Goal: Task Accomplishment & Management: Use online tool/utility

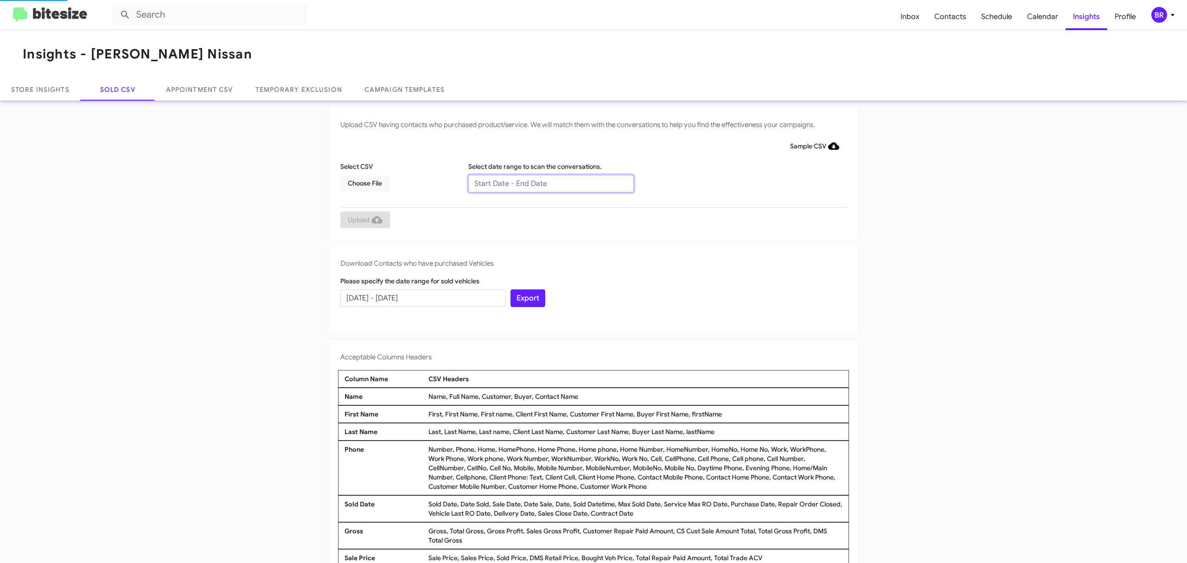
click at [546, 183] on input "text" at bounding box center [551, 184] width 166 height 18
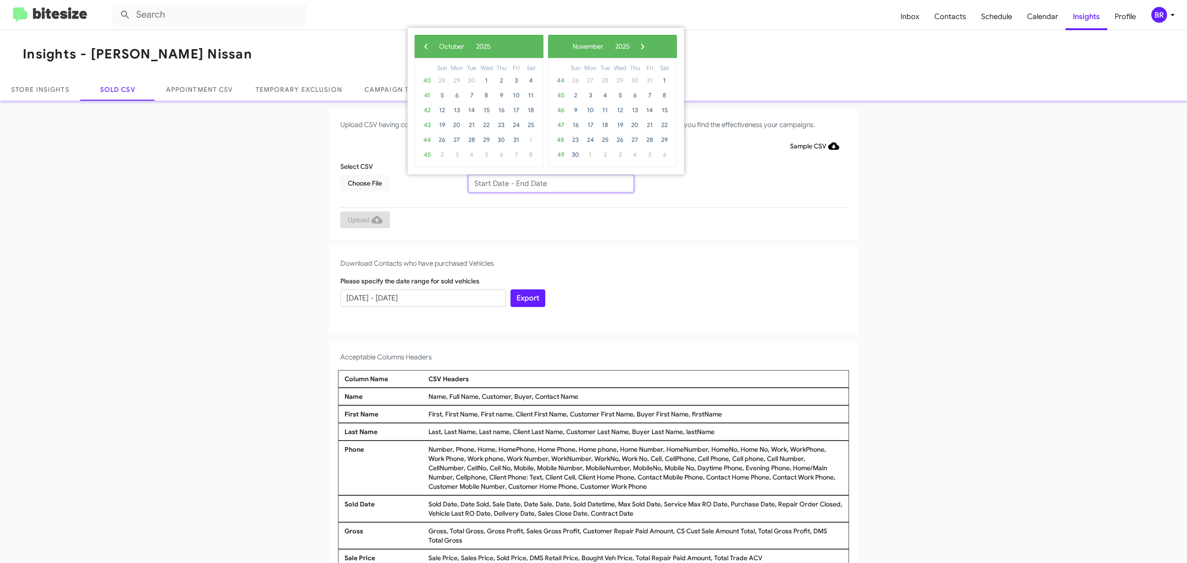
type input "08/15/2025 - 10/15/2025"
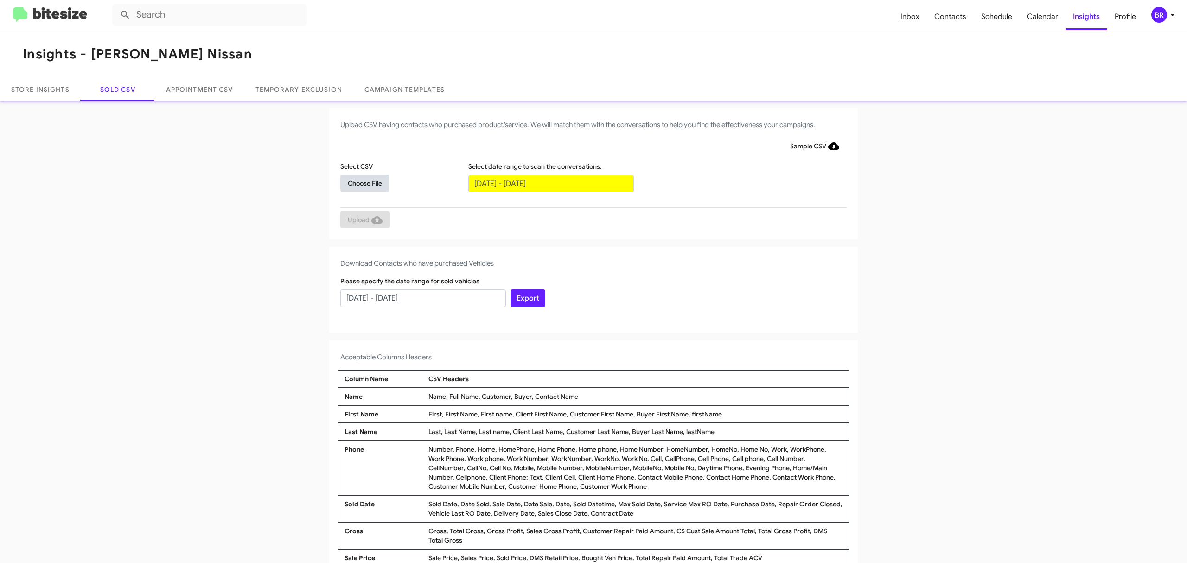
click at [360, 182] on span "Choose File" at bounding box center [365, 183] width 34 height 17
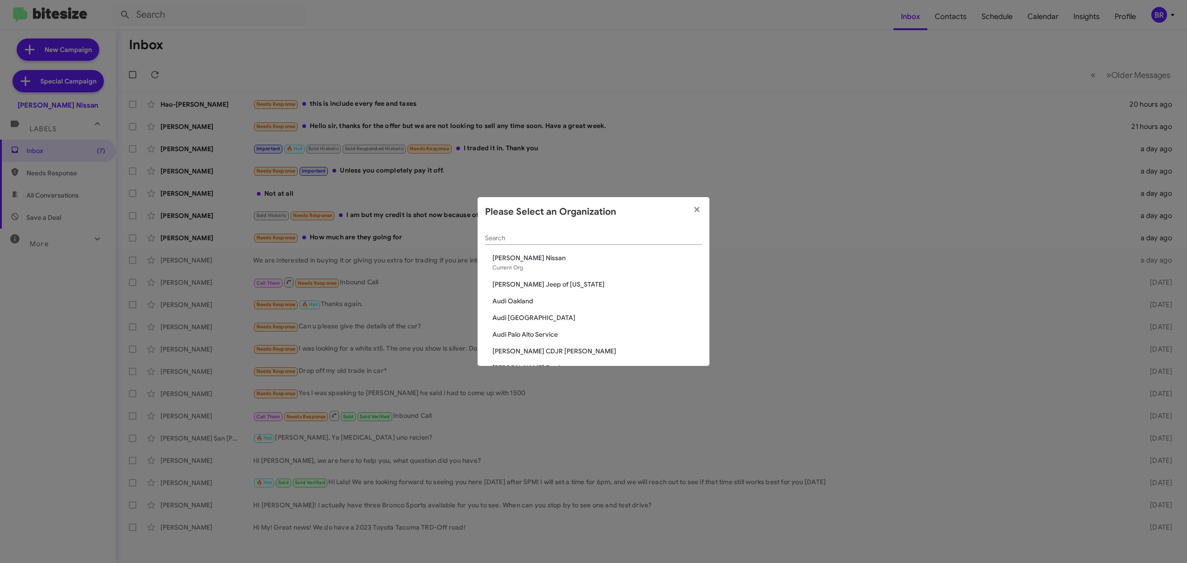
scroll to position [1459, 0]
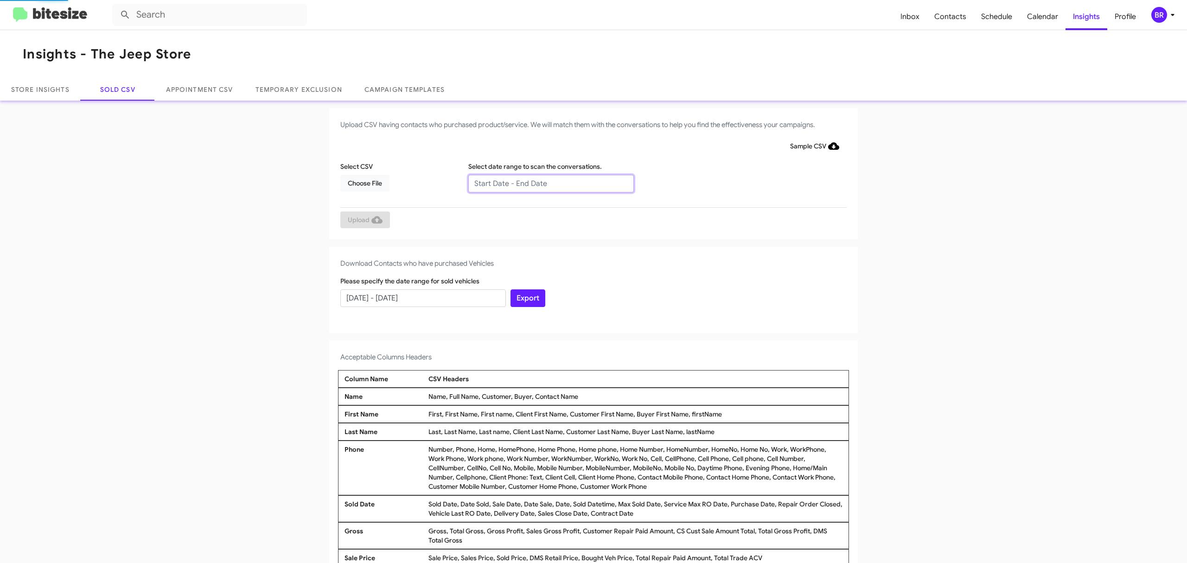
click at [546, 183] on input "text" at bounding box center [551, 184] width 166 height 18
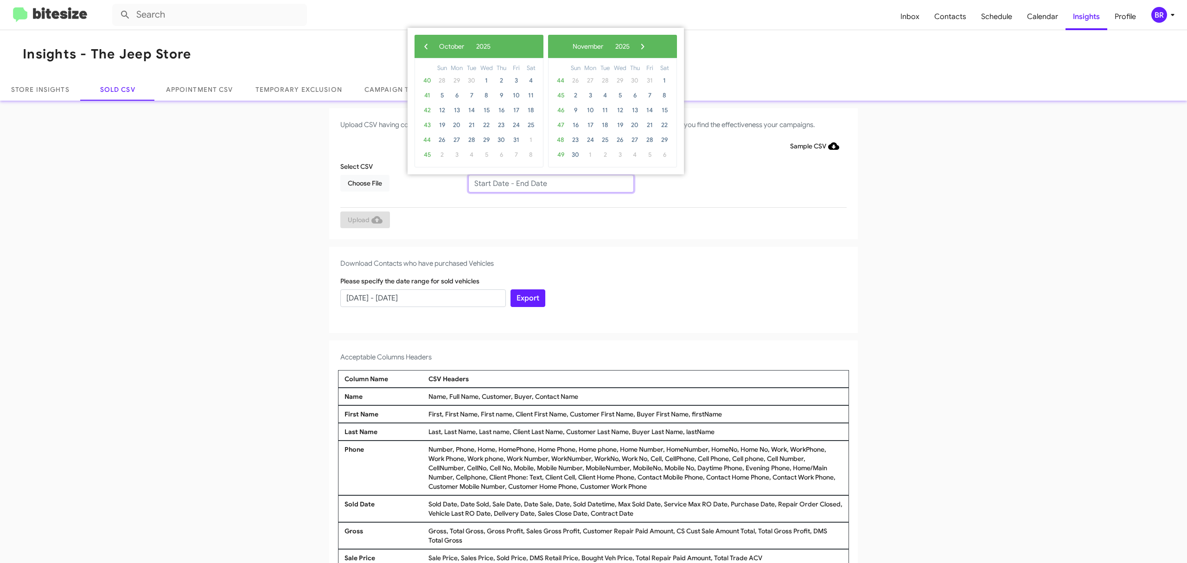
type input "08/15/2025 - 10/15/2025"
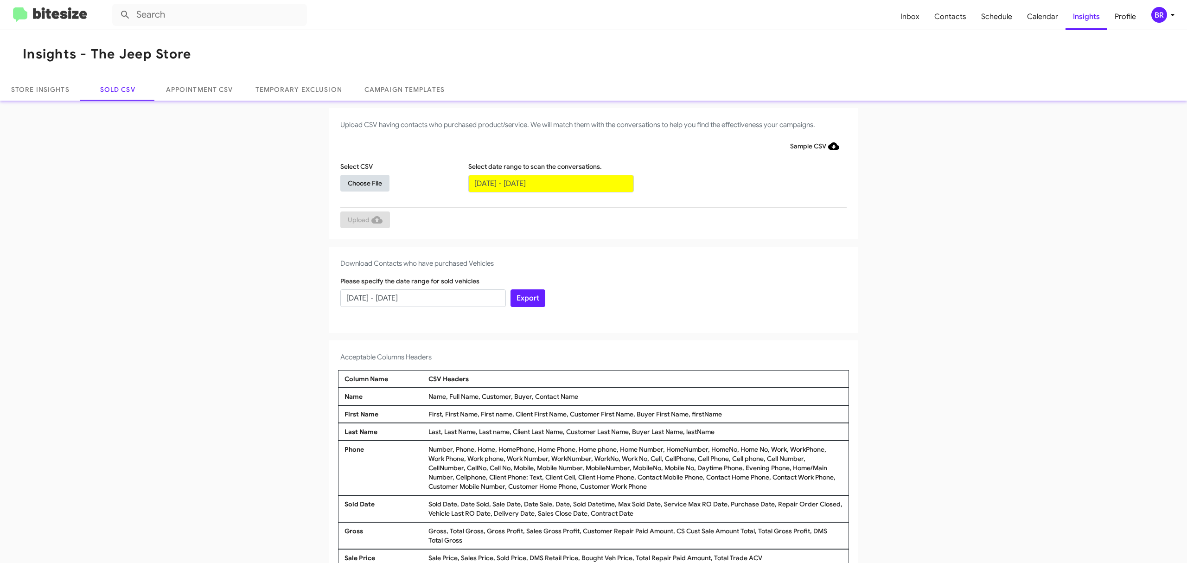
click at [360, 182] on span "Choose File" at bounding box center [365, 183] width 34 height 17
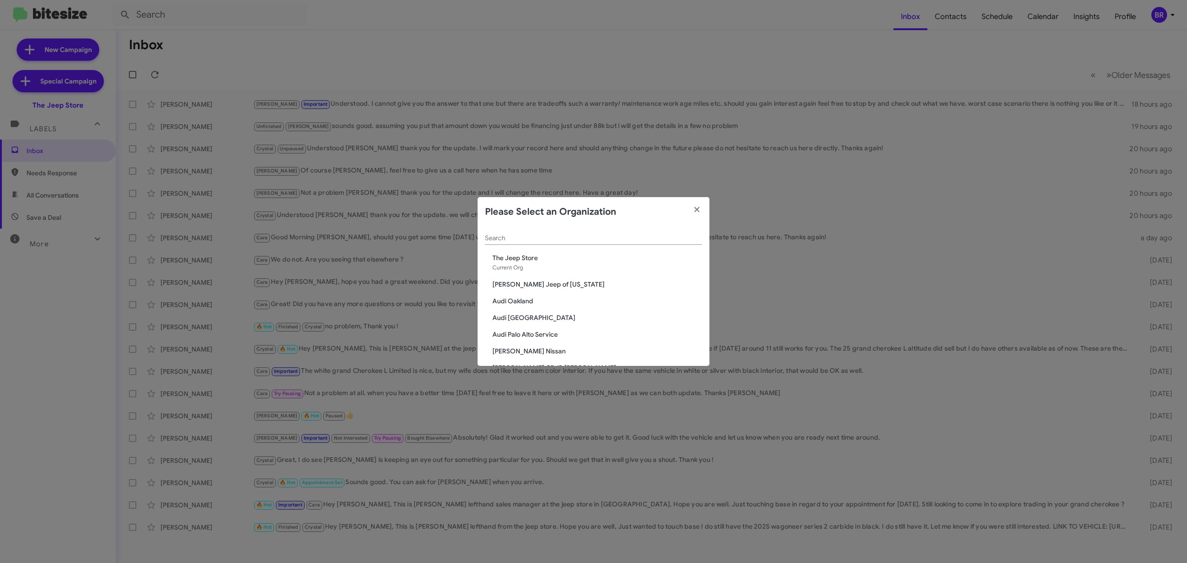
scroll to position [1693, 0]
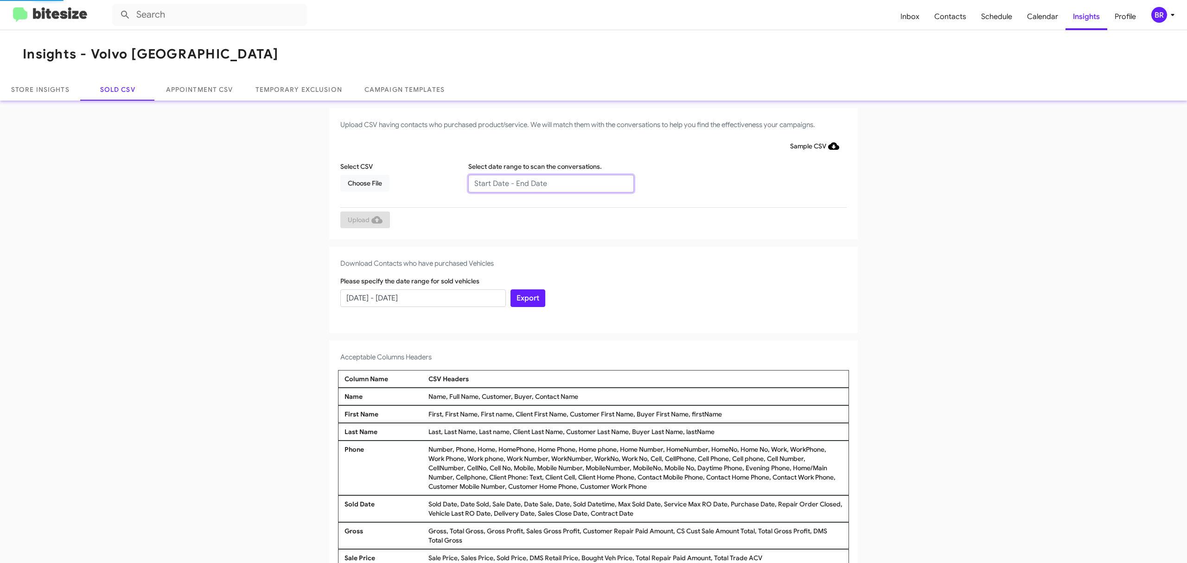
click at [546, 183] on input "text" at bounding box center [551, 184] width 166 height 18
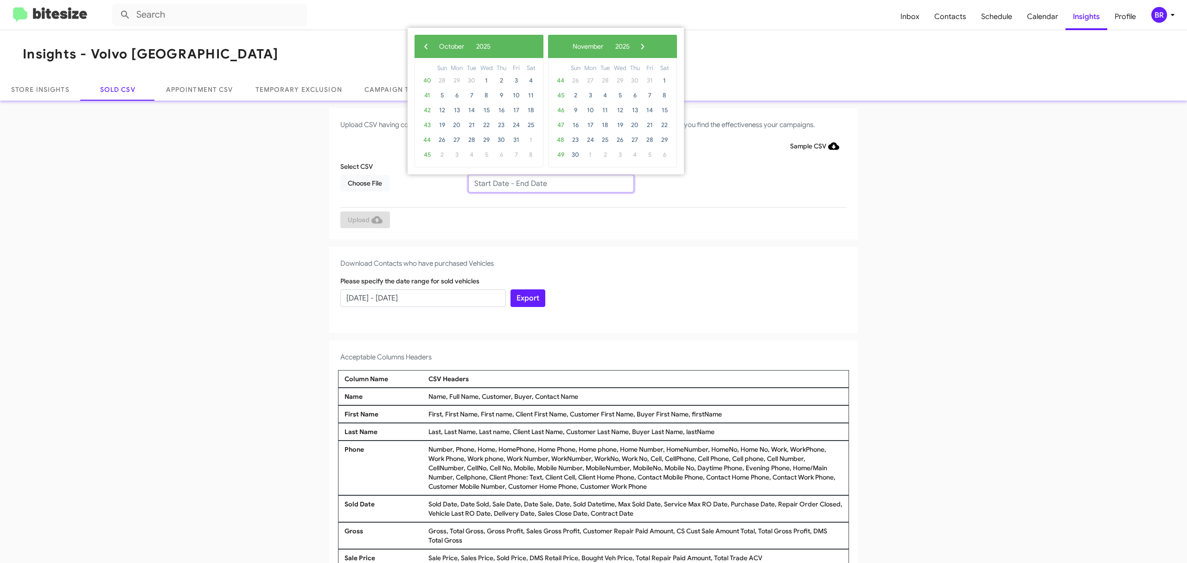
type input "08/15/2025 - 10/15/2025"
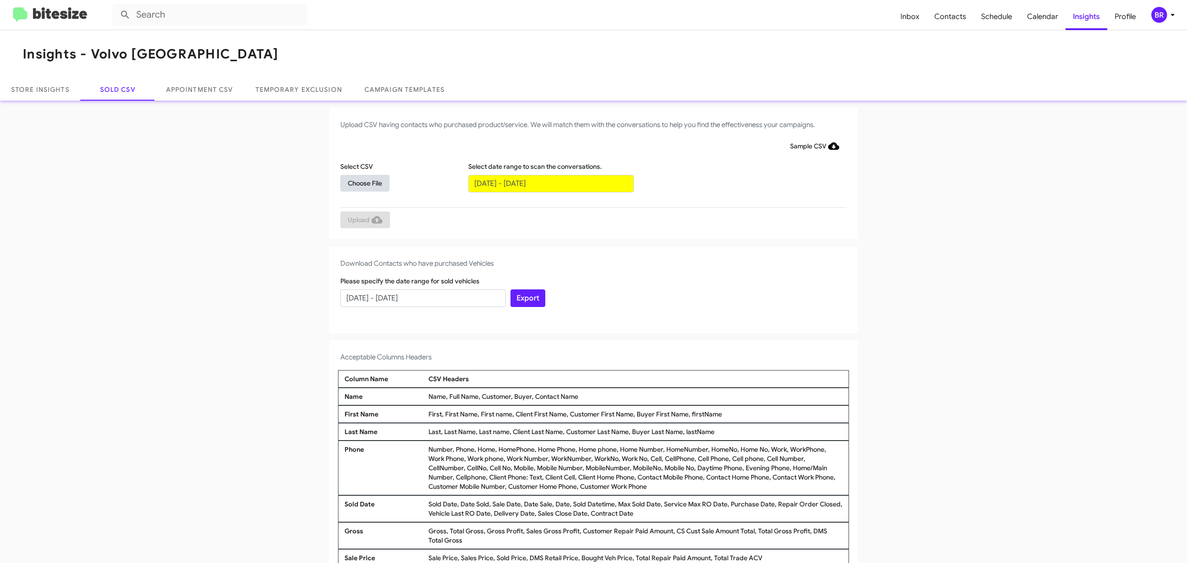
click at [360, 182] on span "Choose File" at bounding box center [365, 183] width 34 height 17
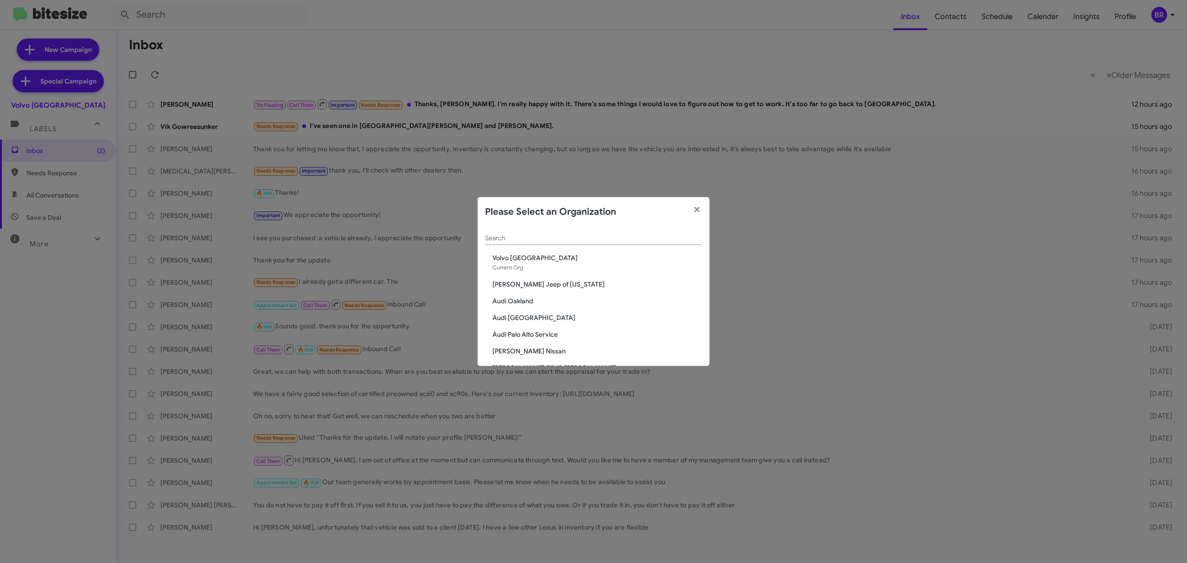
scroll to position [1693, 0]
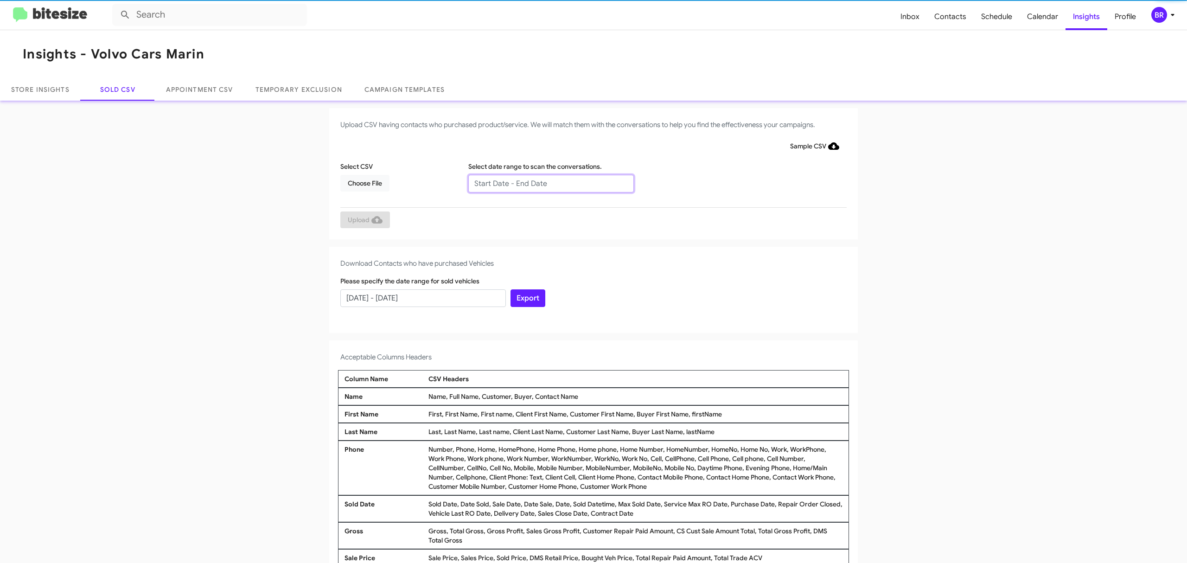
click at [546, 183] on input "text" at bounding box center [551, 184] width 166 height 18
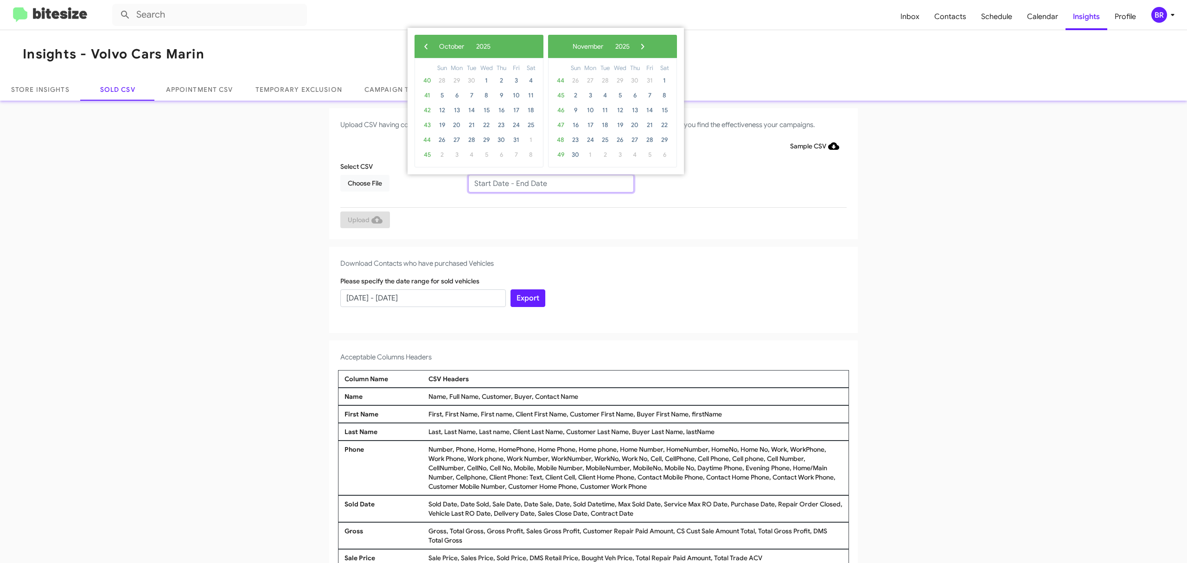
type input "[DATE] - [DATE]"
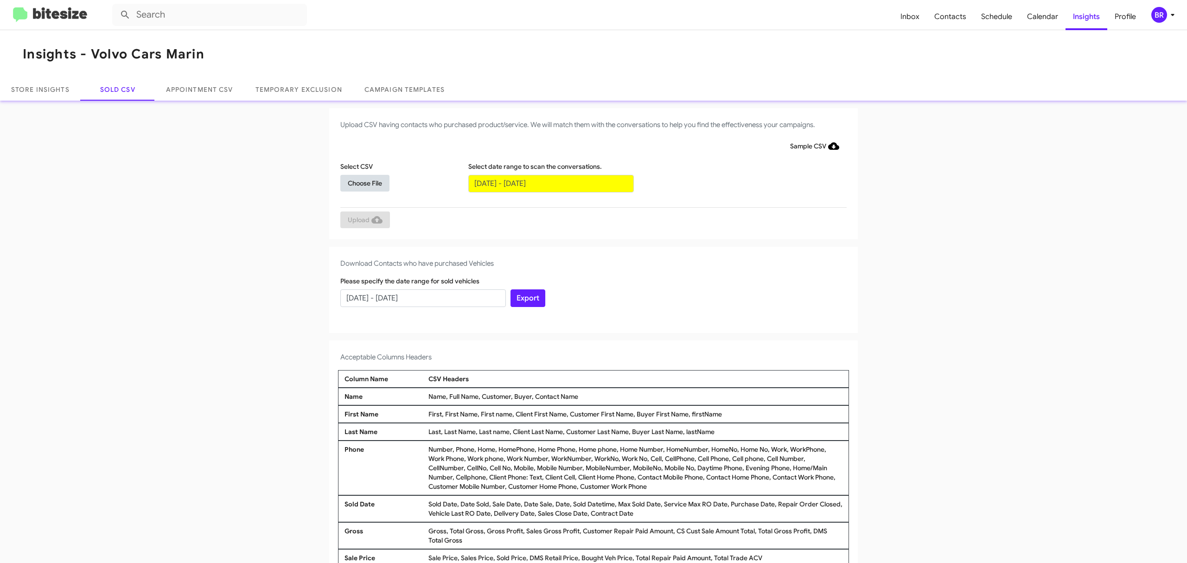
click at [360, 182] on span "Choose File" at bounding box center [365, 183] width 34 height 17
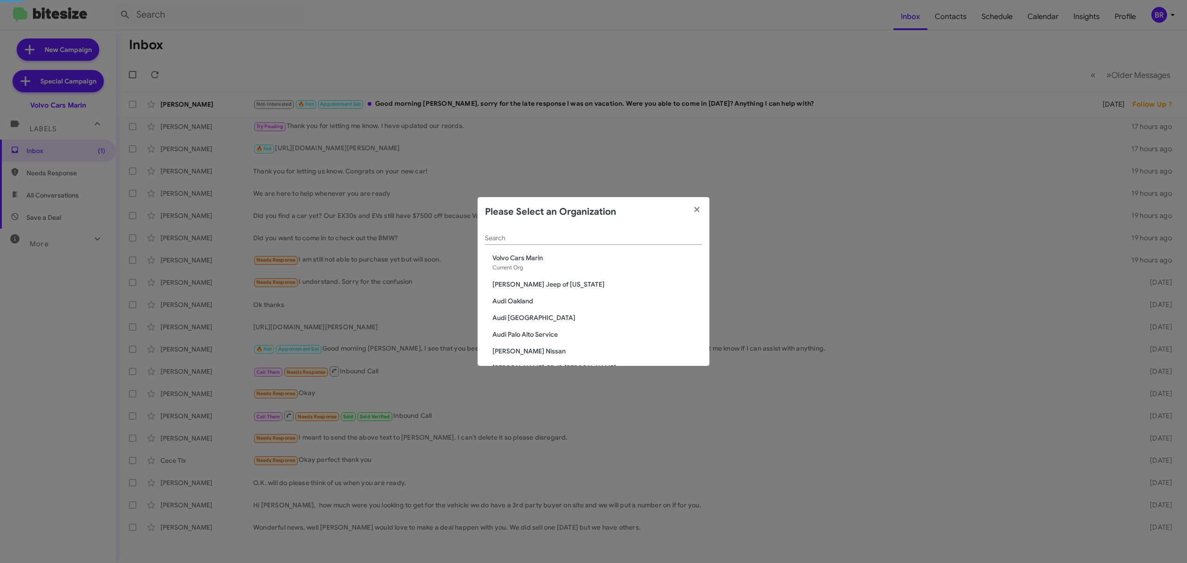
scroll to position [274, 0]
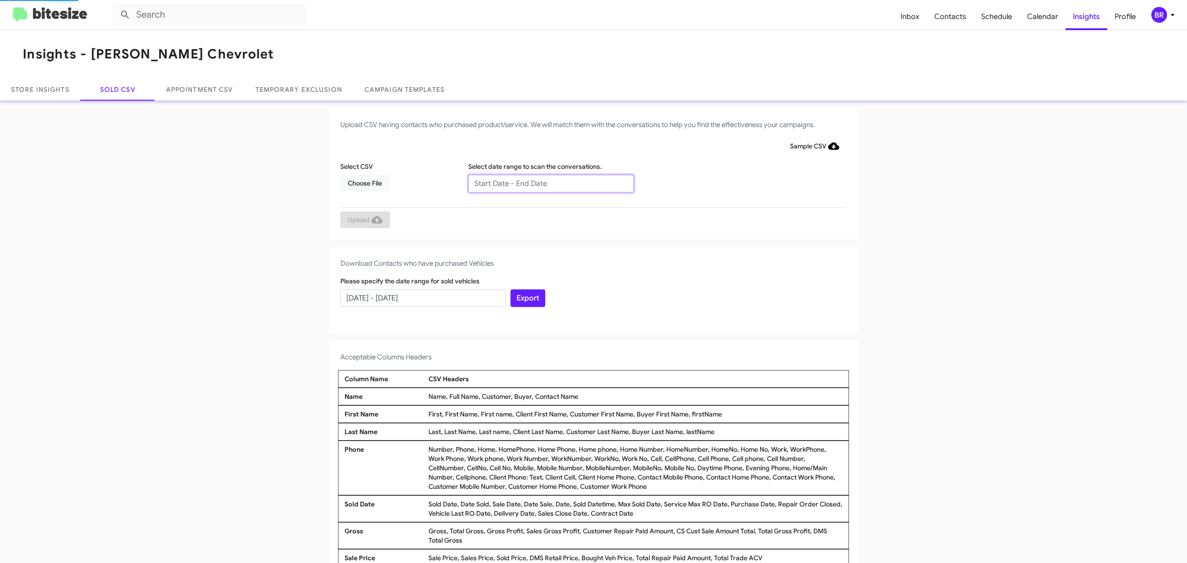
click at [546, 183] on input "text" at bounding box center [551, 184] width 166 height 18
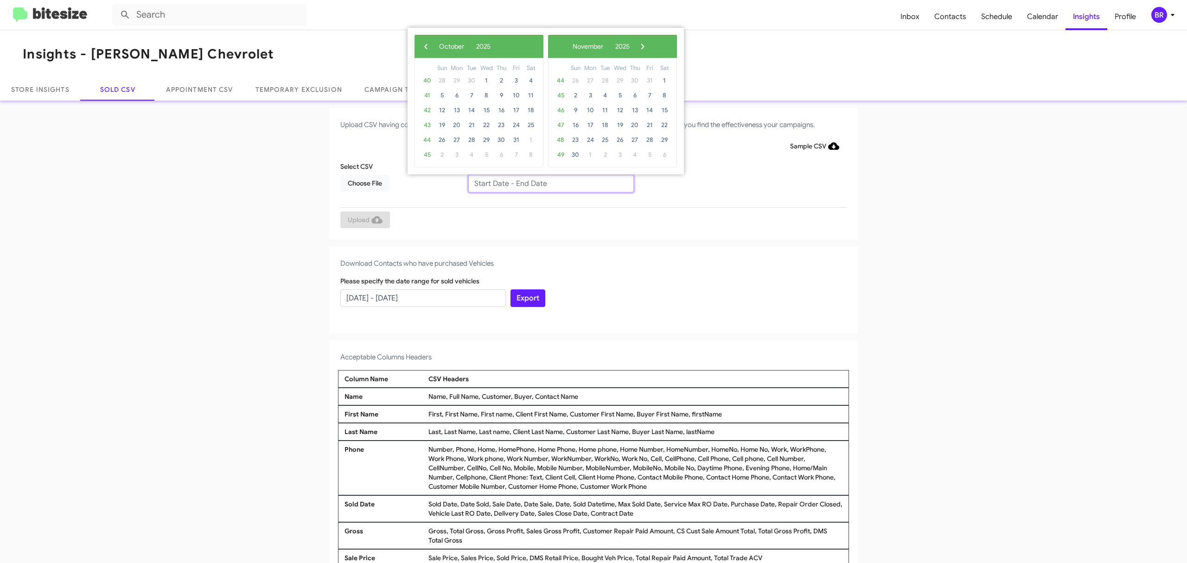
type input "08/15/2025 - 10/15/2025"
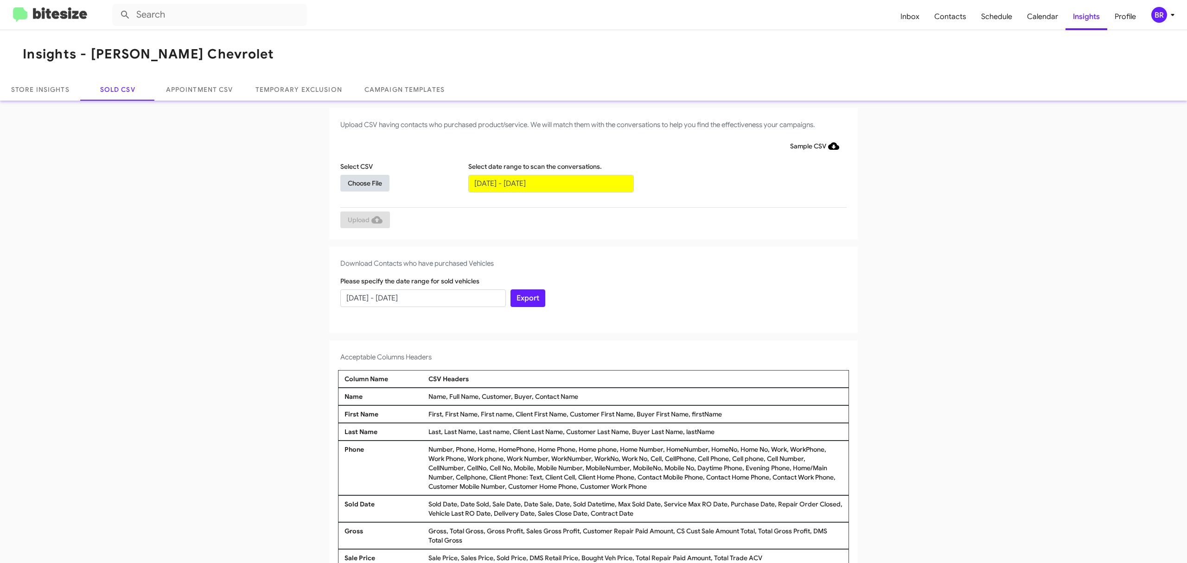
click at [360, 182] on span "Choose File" at bounding box center [365, 183] width 34 height 17
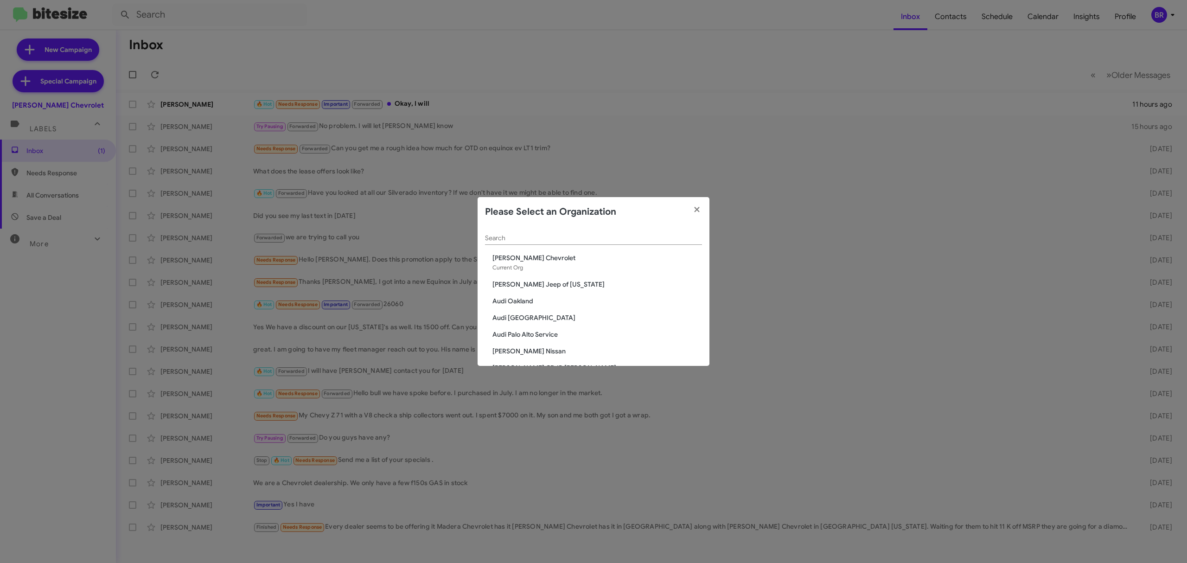
scroll to position [1526, 0]
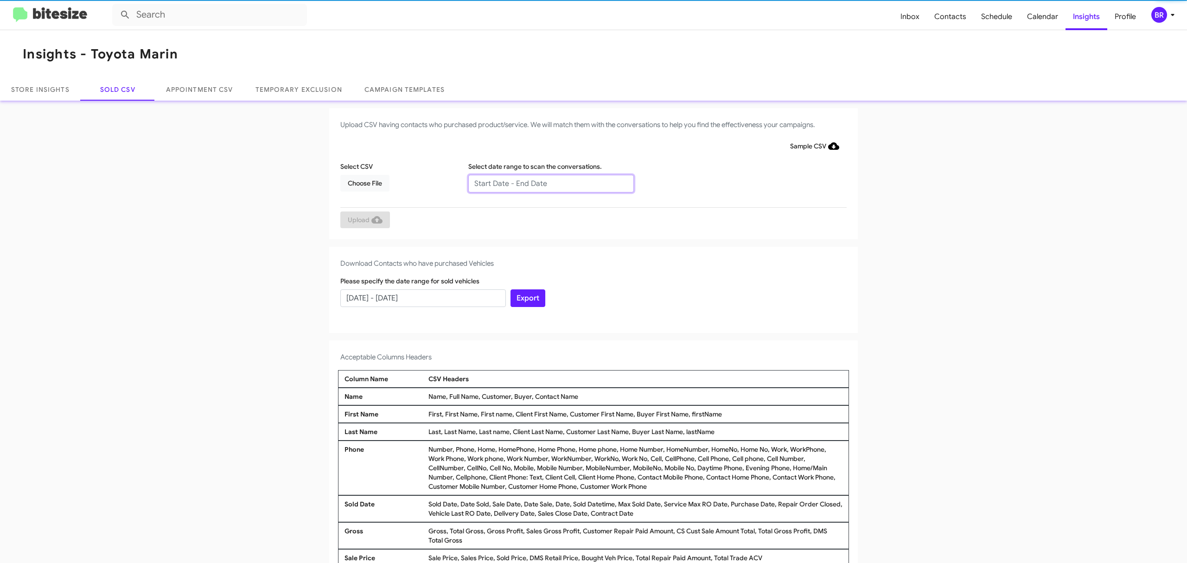
click at [546, 183] on input "text" at bounding box center [551, 184] width 166 height 18
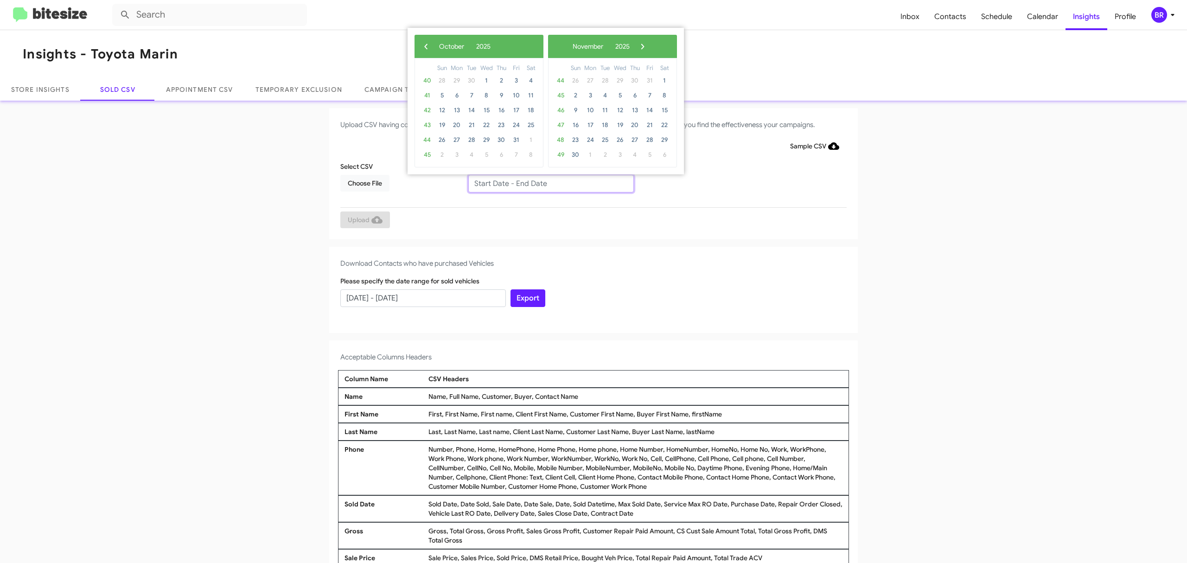
type input "[DATE] - [DATE]"
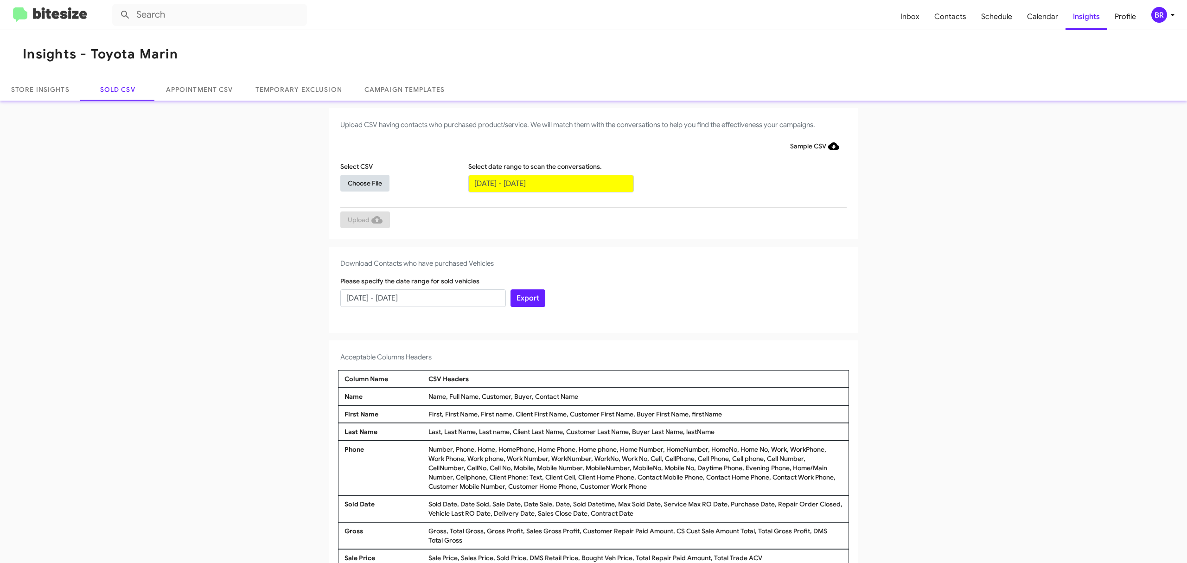
click at [360, 182] on span "Choose File" at bounding box center [365, 183] width 34 height 17
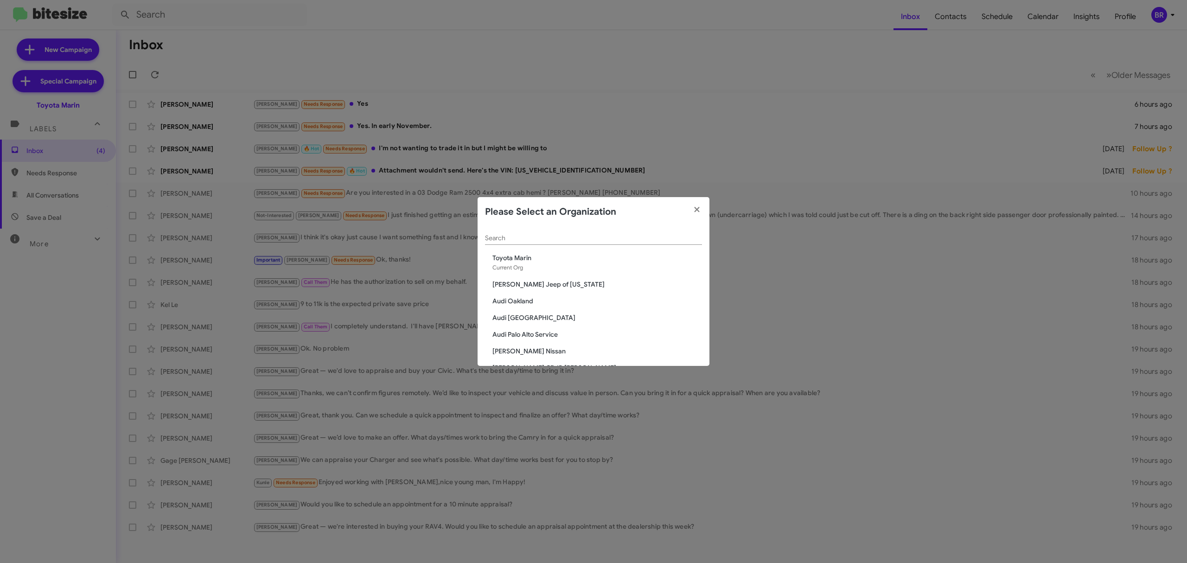
scroll to position [658, 0]
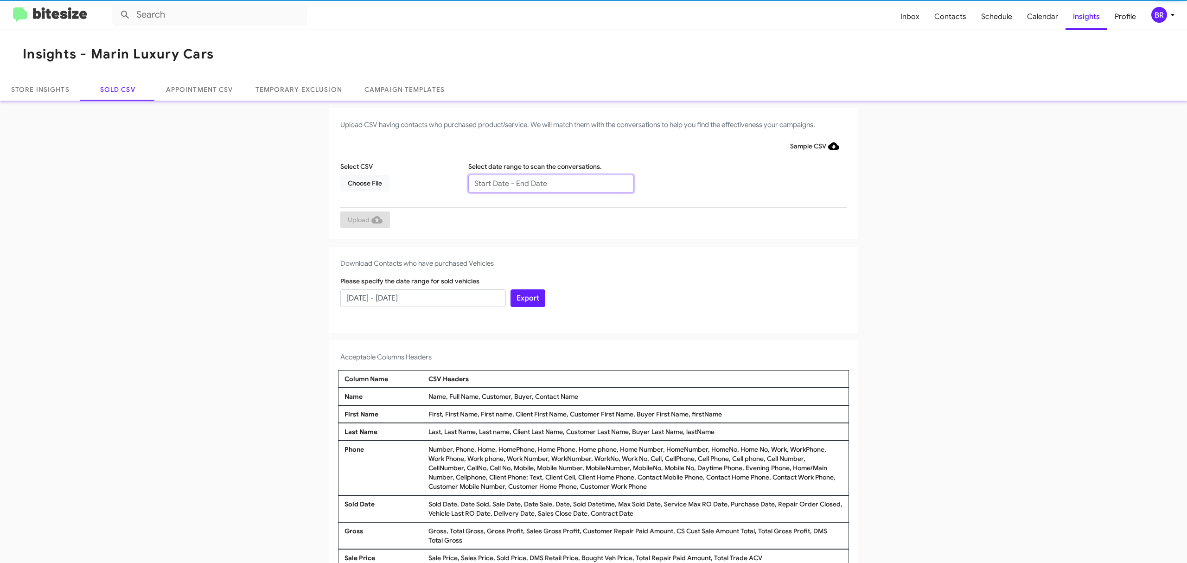
click at [546, 183] on input "text" at bounding box center [551, 184] width 166 height 18
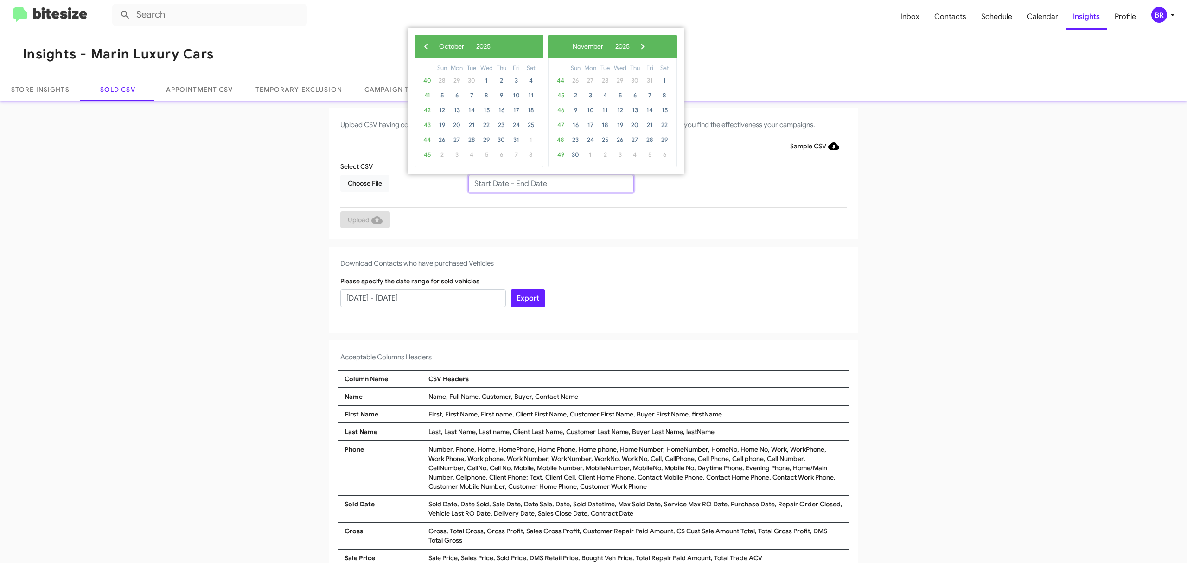
type input "[DATE] - [DATE]"
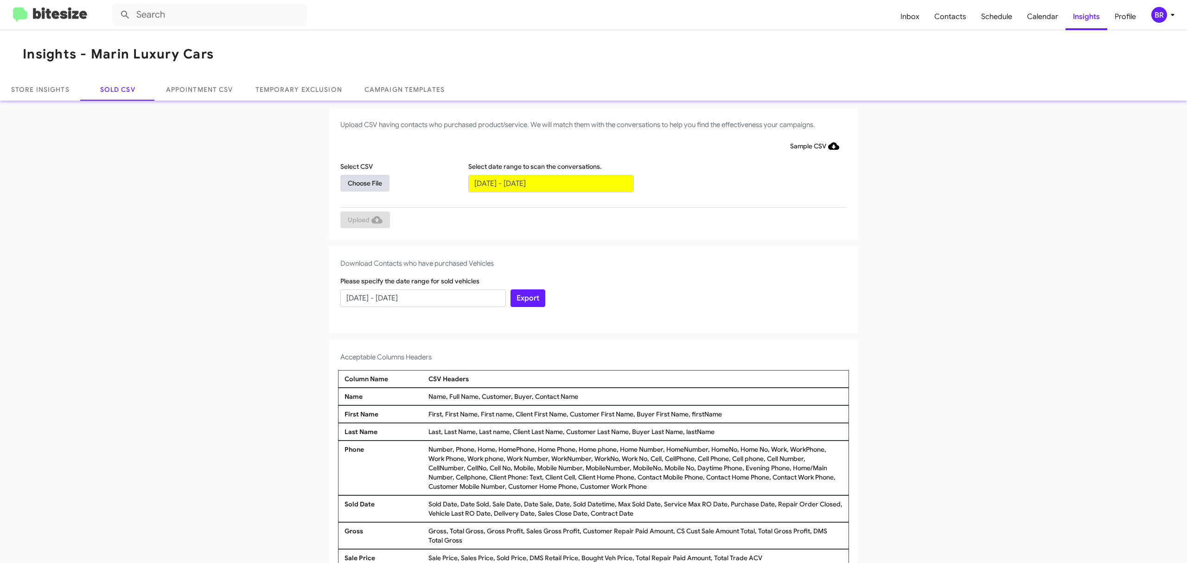
click at [360, 182] on span "Choose File" at bounding box center [365, 183] width 34 height 17
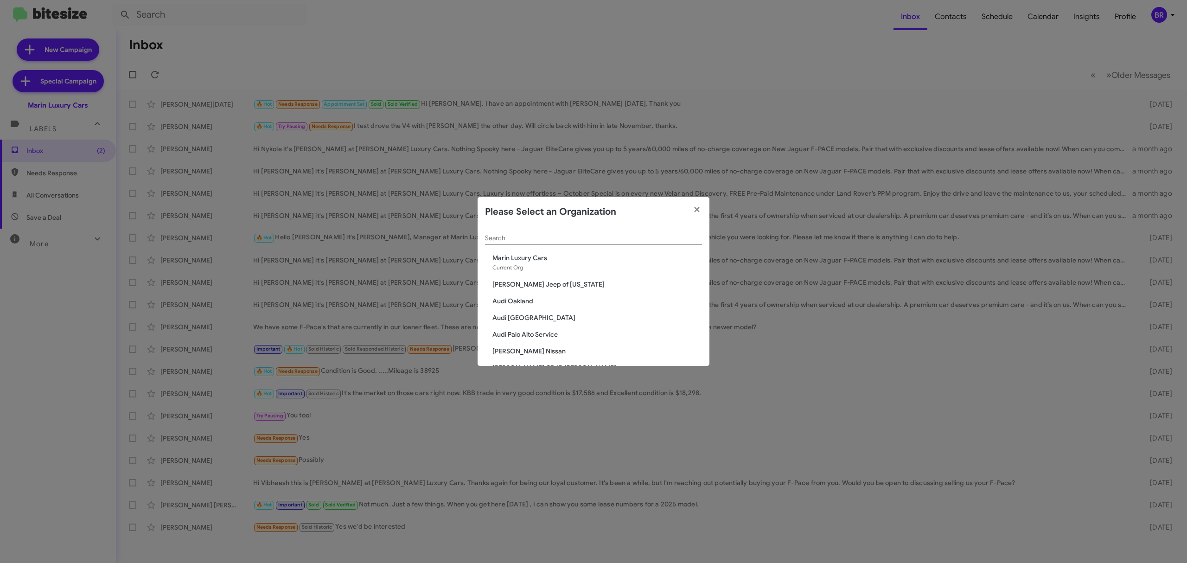
scroll to position [841, 0]
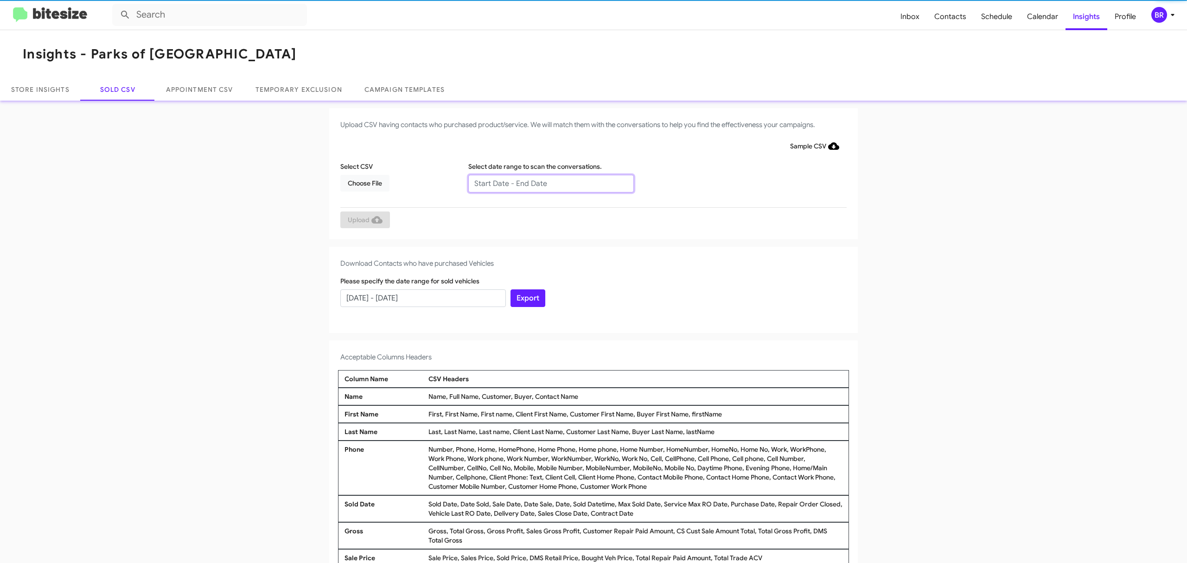
click at [546, 183] on input "text" at bounding box center [551, 184] width 166 height 18
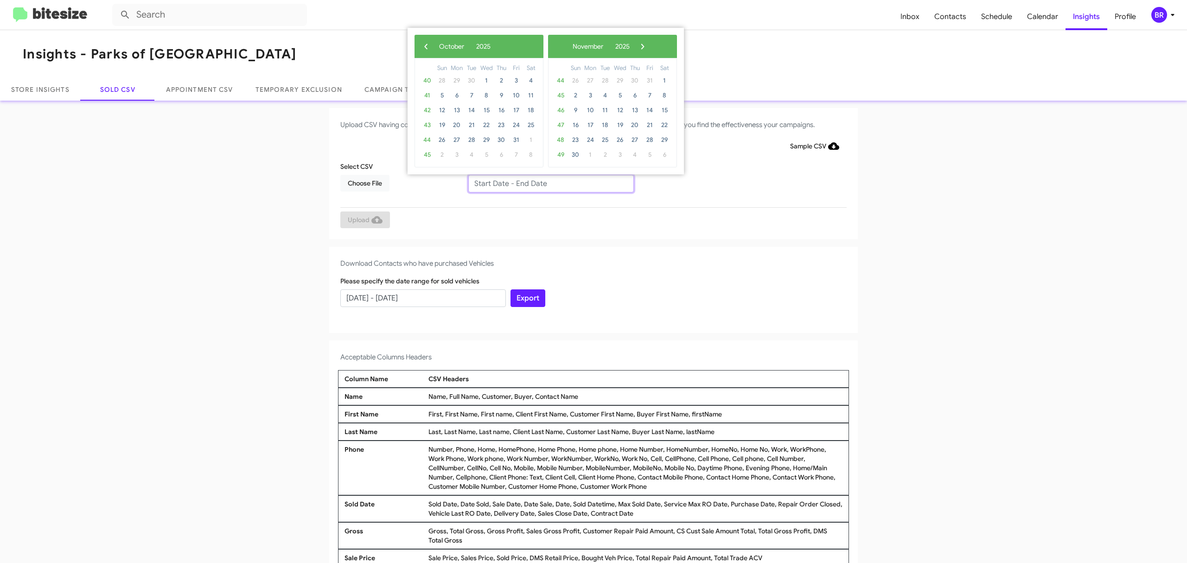
type input "[DATE] - [DATE]"
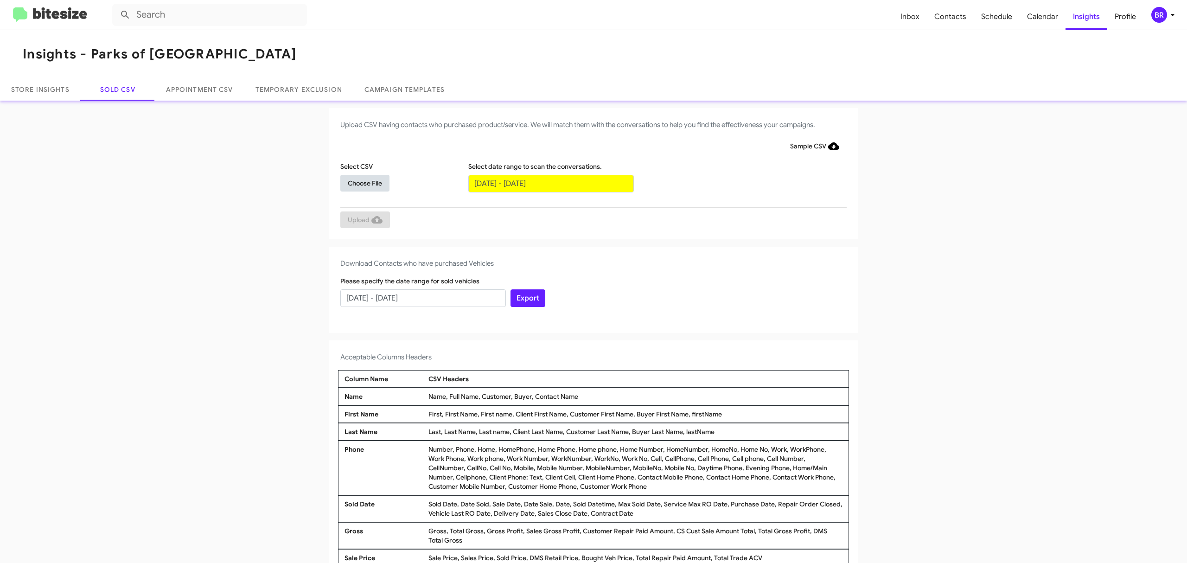
click at [360, 182] on span "Choose File" at bounding box center [365, 183] width 34 height 17
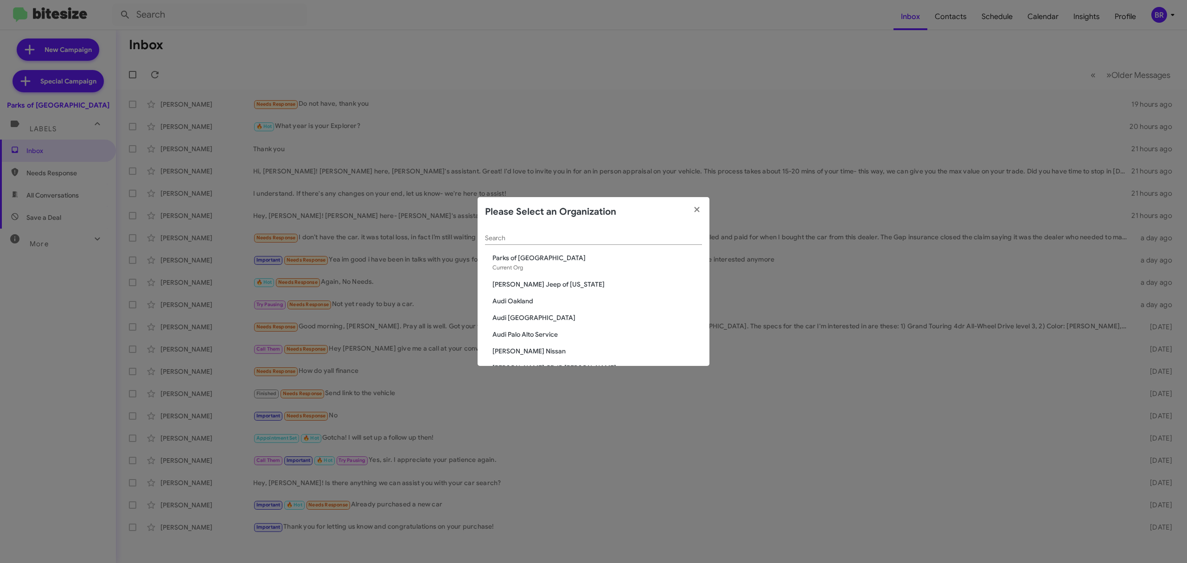
scroll to position [1576, 0]
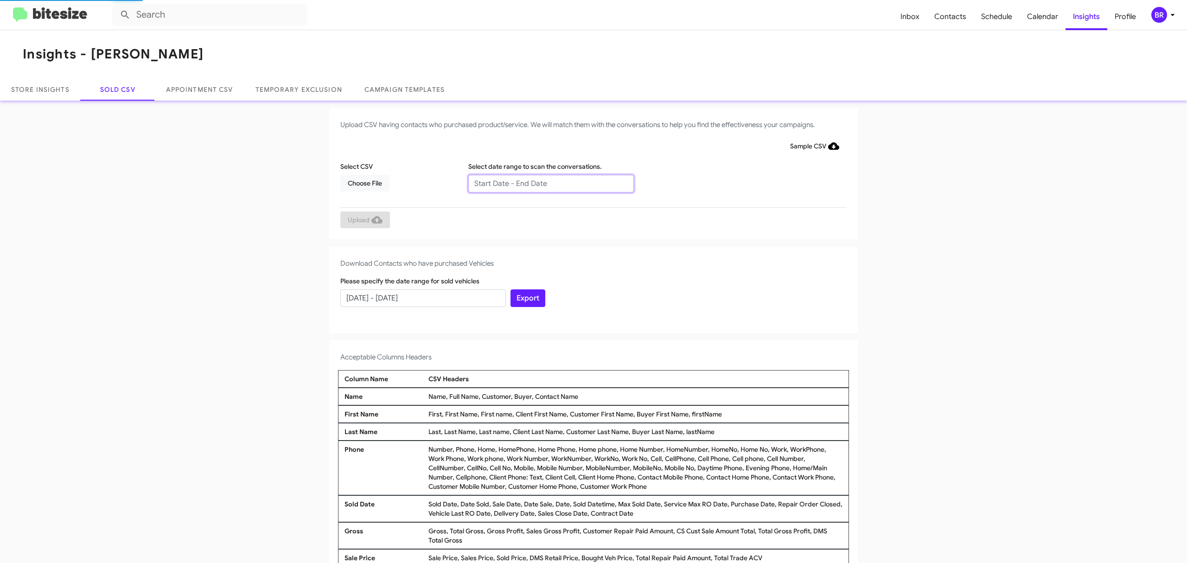
click at [546, 183] on input "text" at bounding box center [551, 184] width 166 height 18
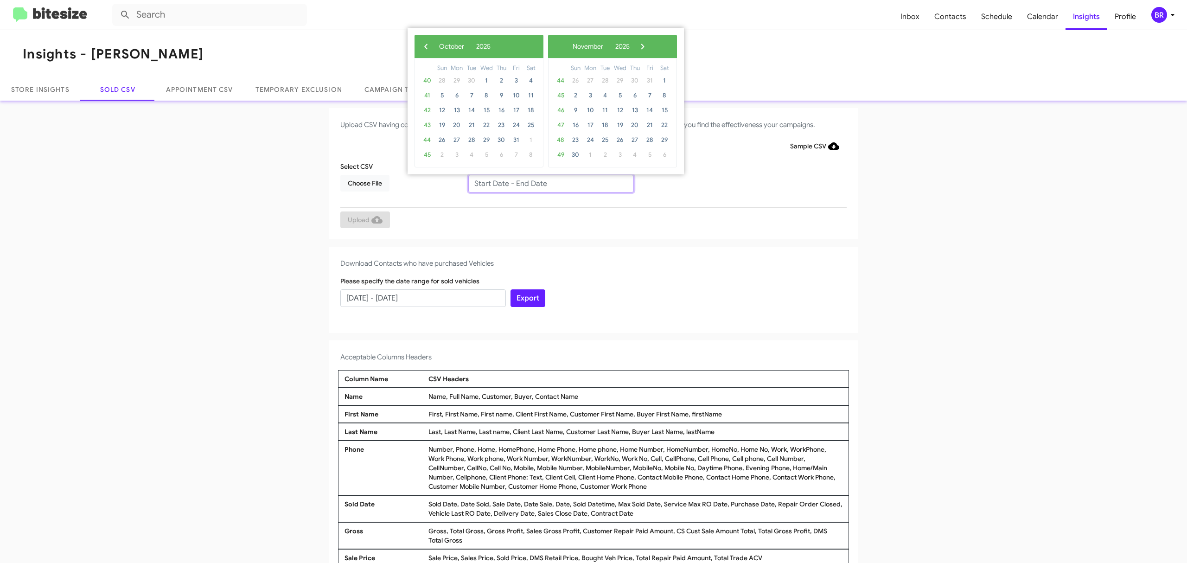
type input "08/15/2025 - 10/15/2025"
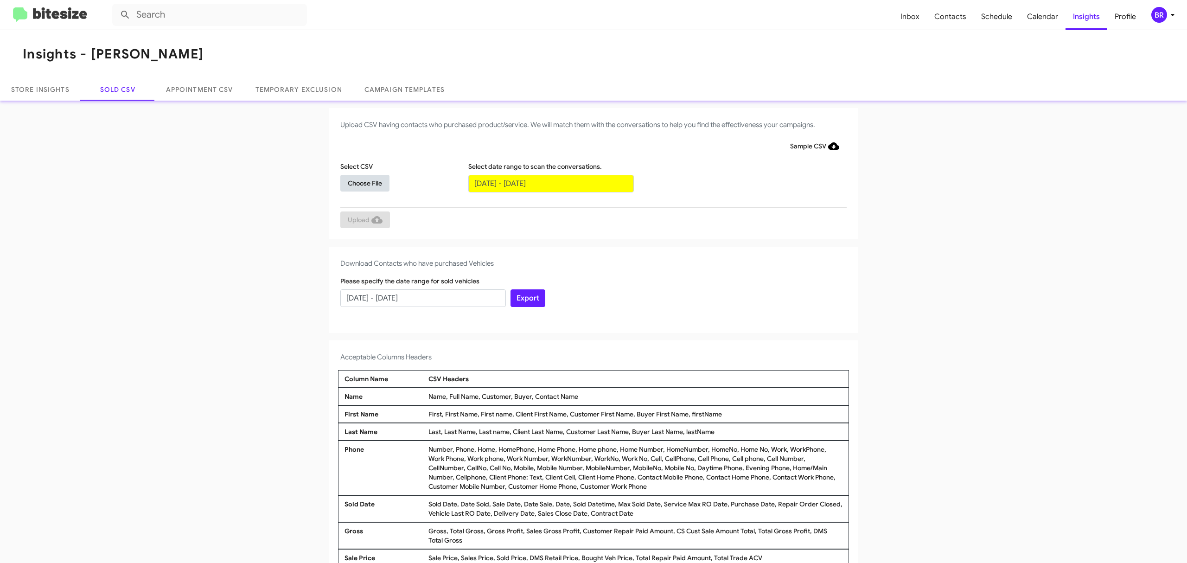
click at [360, 182] on span "Choose File" at bounding box center [365, 183] width 34 height 17
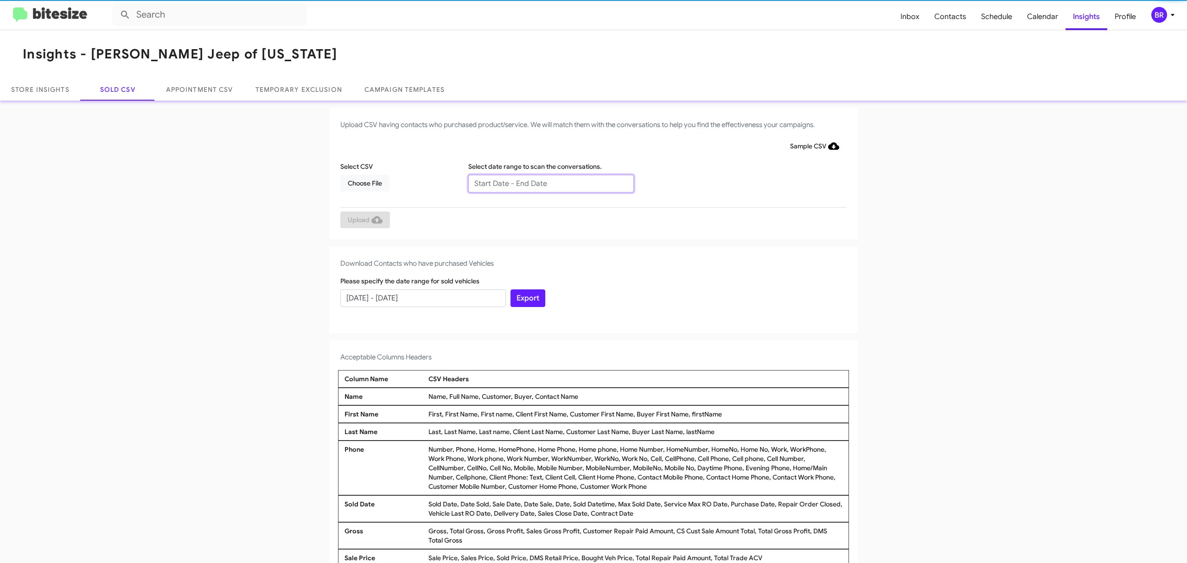
click at [546, 183] on input "text" at bounding box center [551, 184] width 166 height 18
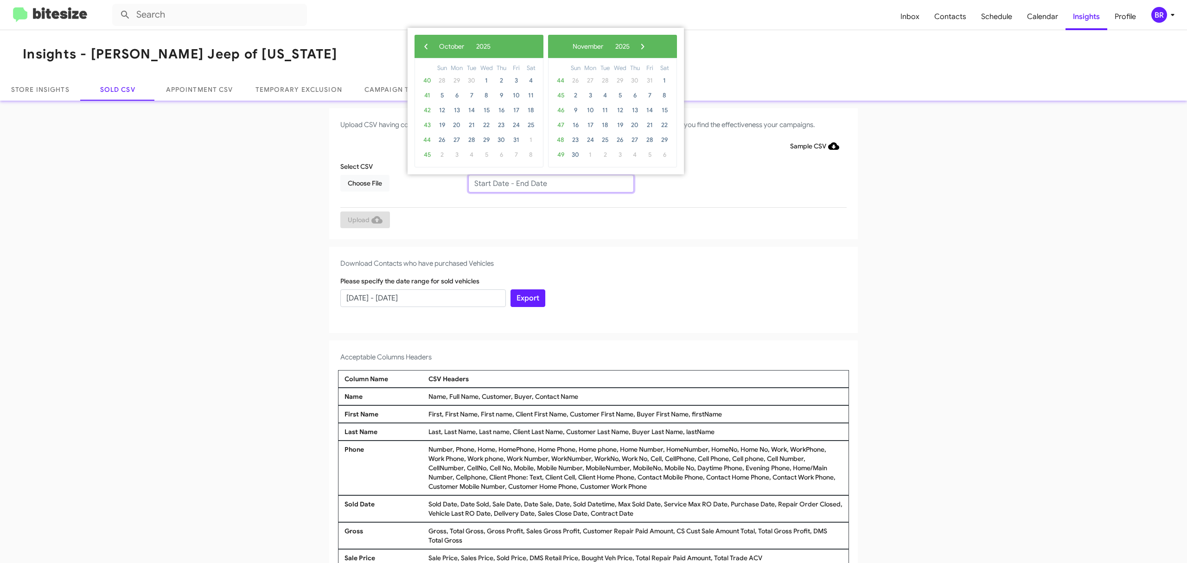
type input "08/15/2025 - 10/15/2025"
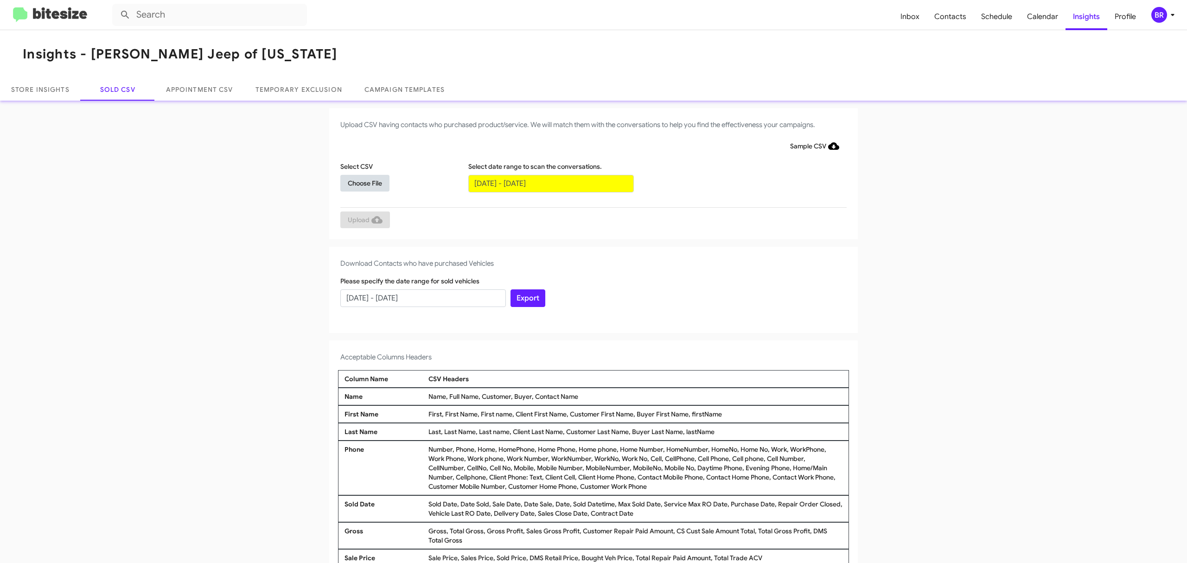
click at [360, 182] on span "Choose File" at bounding box center [365, 183] width 34 height 17
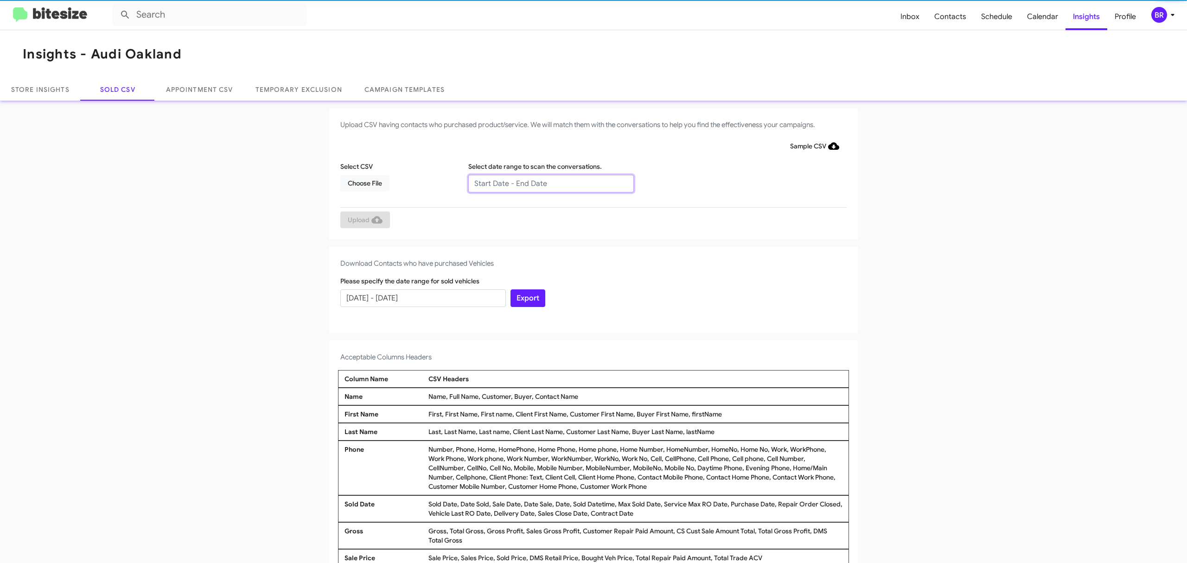
click at [546, 183] on input "text" at bounding box center [551, 184] width 166 height 18
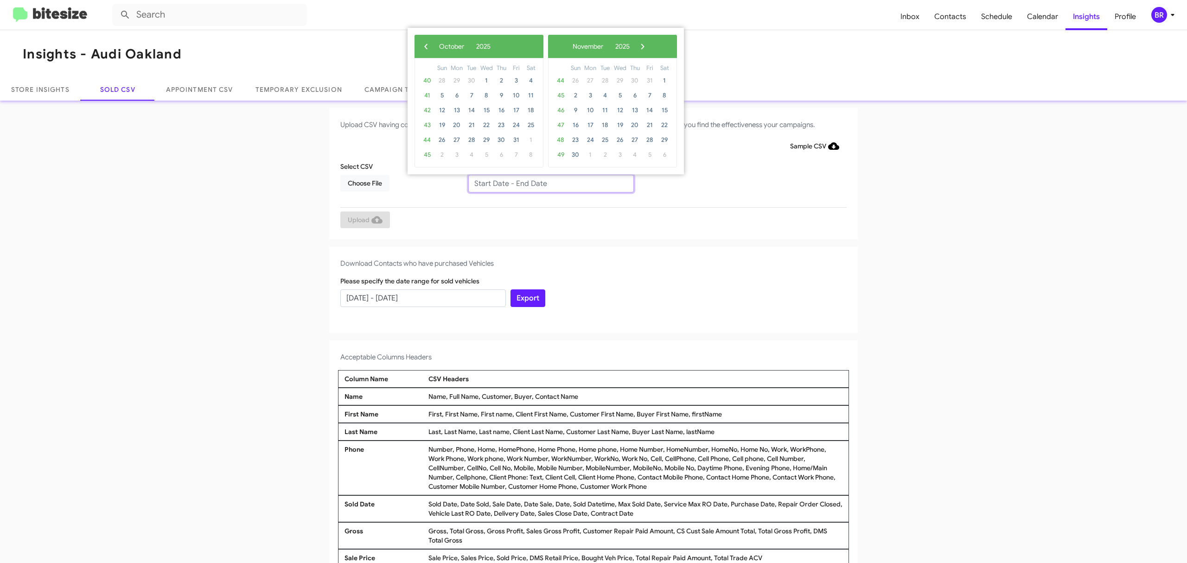
type input "08/15/2025 - 10/15/2025"
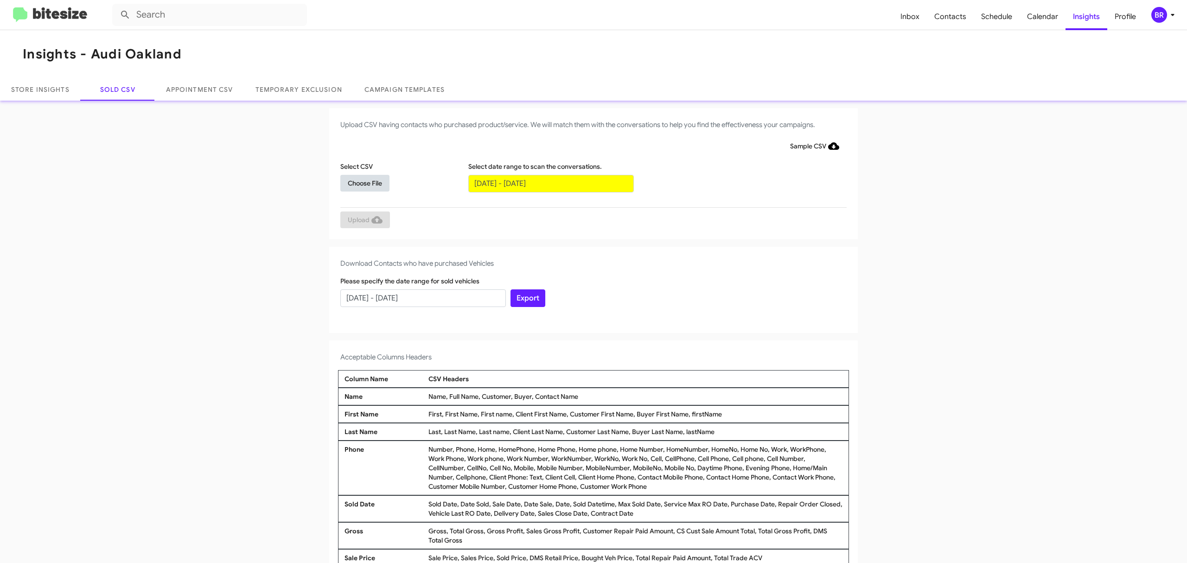
click at [360, 182] on span "Choose File" at bounding box center [365, 183] width 34 height 17
click at [546, 183] on input "text" at bounding box center [551, 184] width 166 height 18
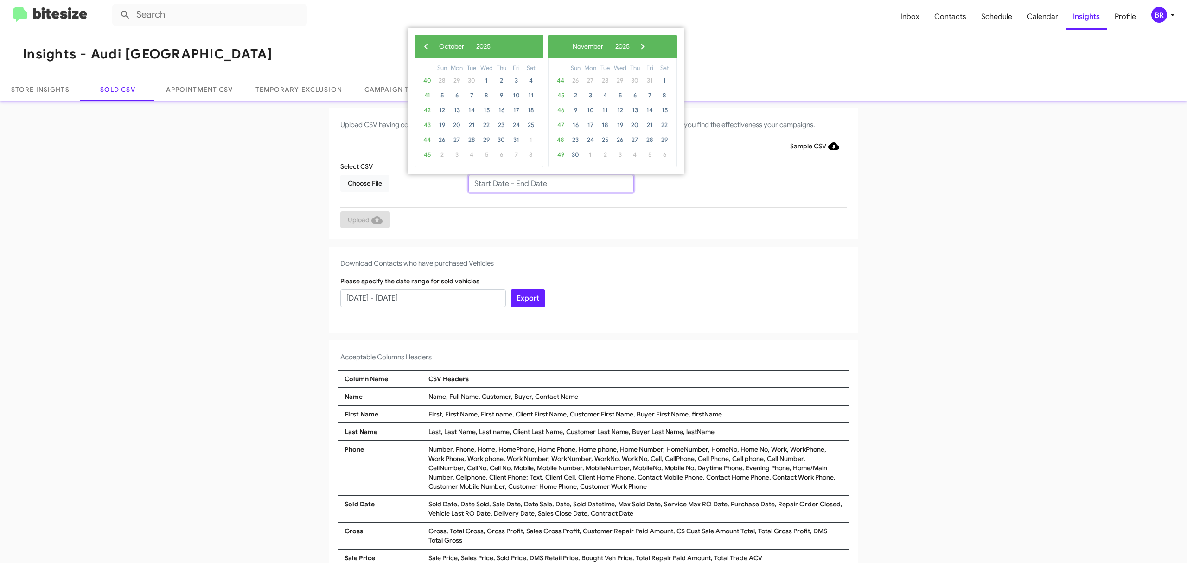
type input "08/15/2025 - 10/15/2025"
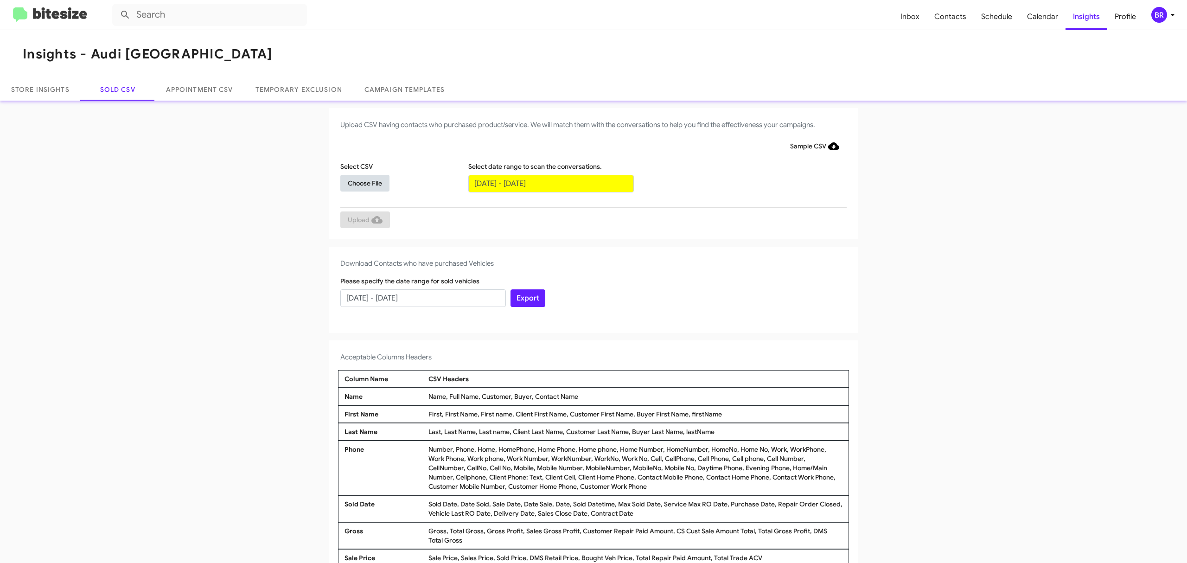
click at [360, 182] on span "Choose File" at bounding box center [365, 183] width 34 height 17
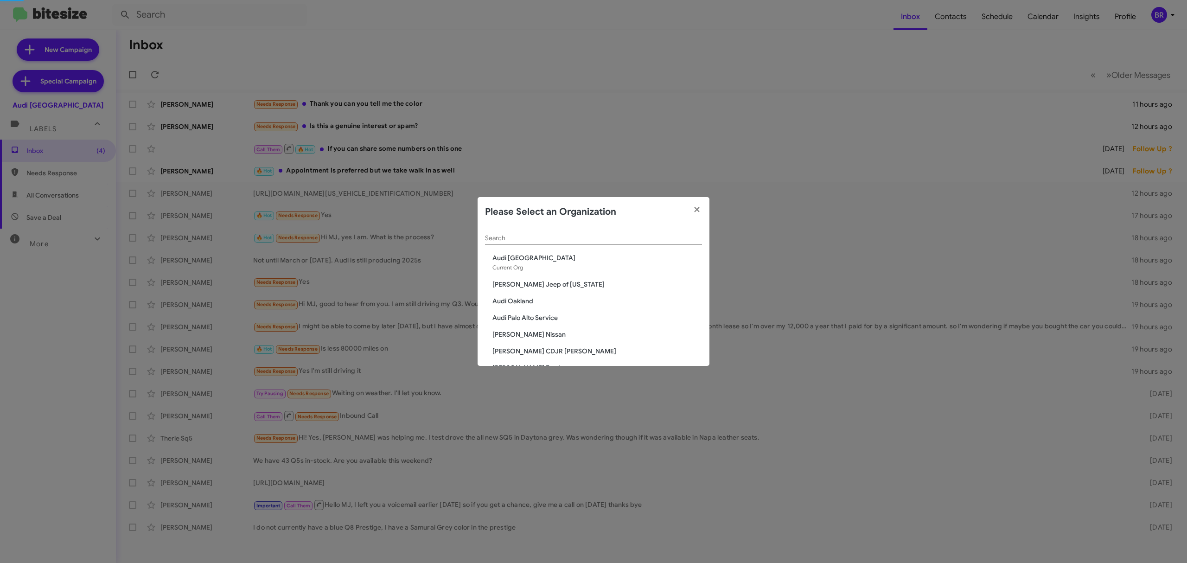
scroll to position [708, 0]
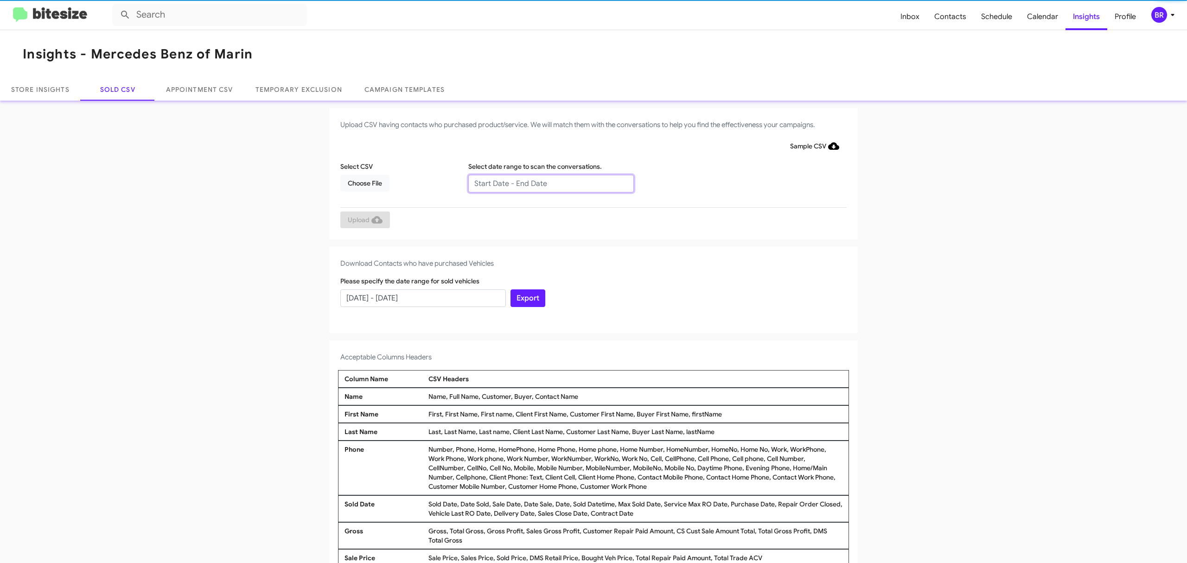
click at [546, 183] on input "text" at bounding box center [551, 184] width 166 height 18
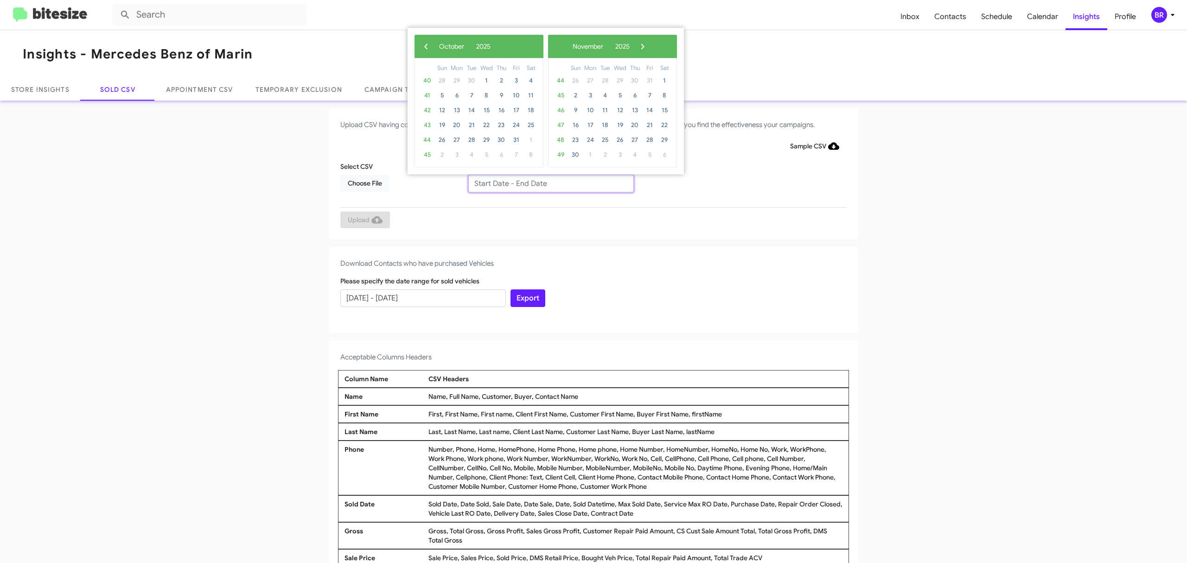
type input "08/15/2025 - 10/15/2025"
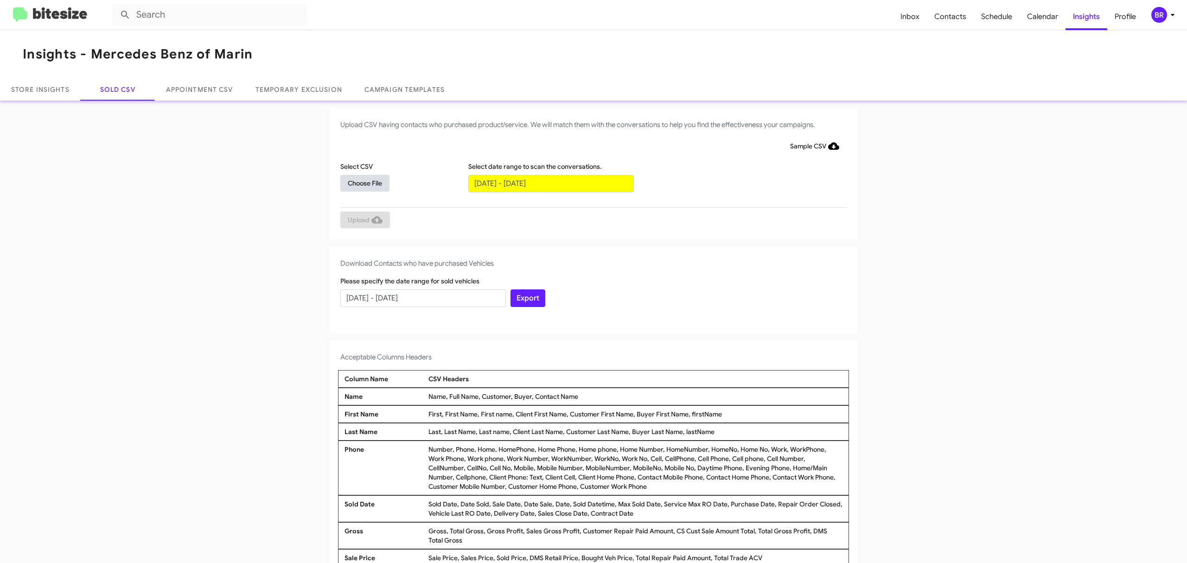
click at [360, 182] on span "Choose File" at bounding box center [365, 183] width 34 height 17
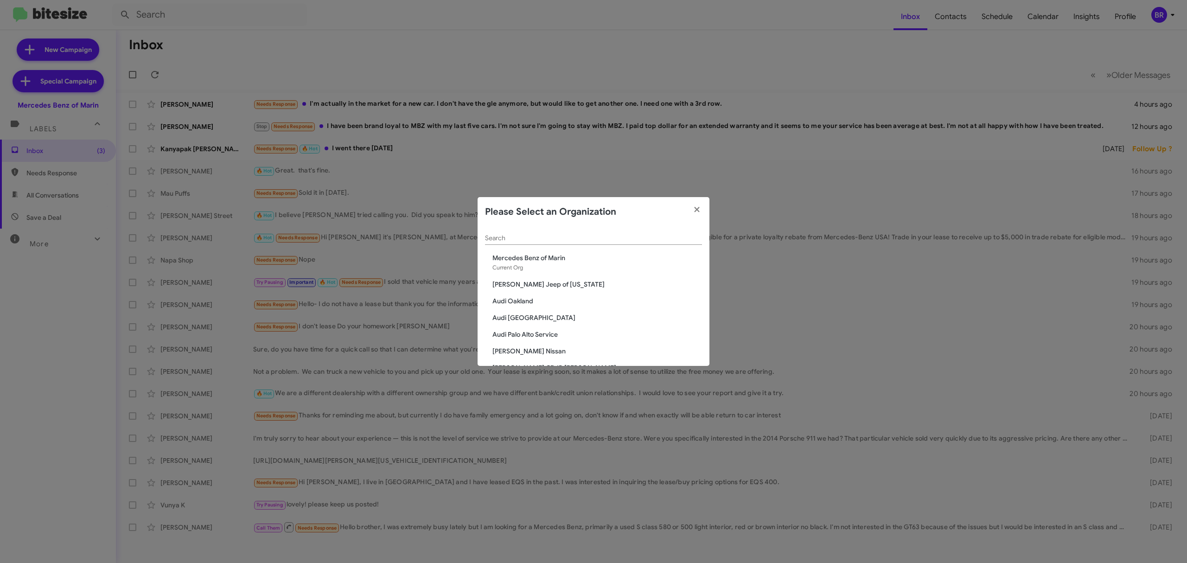
scroll to position [1392, 0]
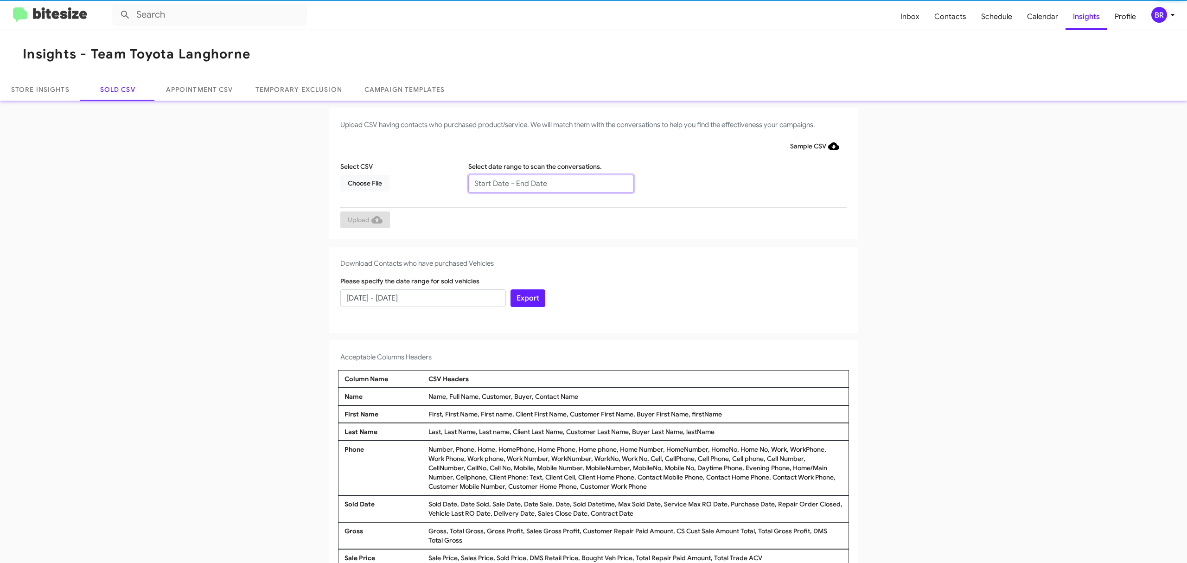
click at [546, 183] on input "text" at bounding box center [551, 184] width 166 height 18
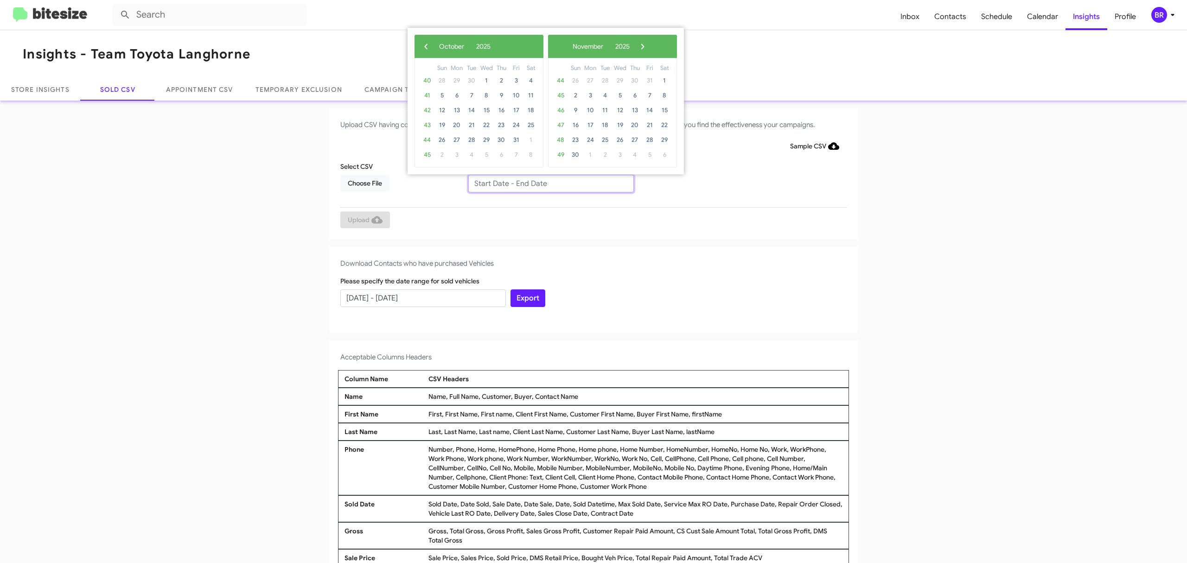
type input "08/15/2025 - 10/15/2025"
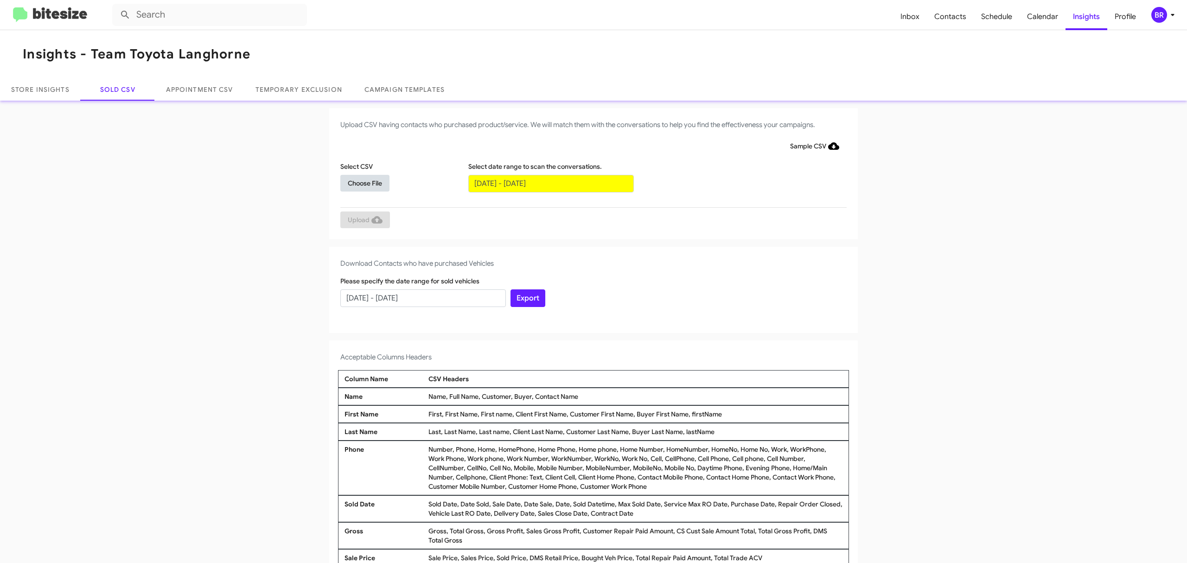
click at [360, 182] on span "Choose File" at bounding box center [365, 183] width 34 height 17
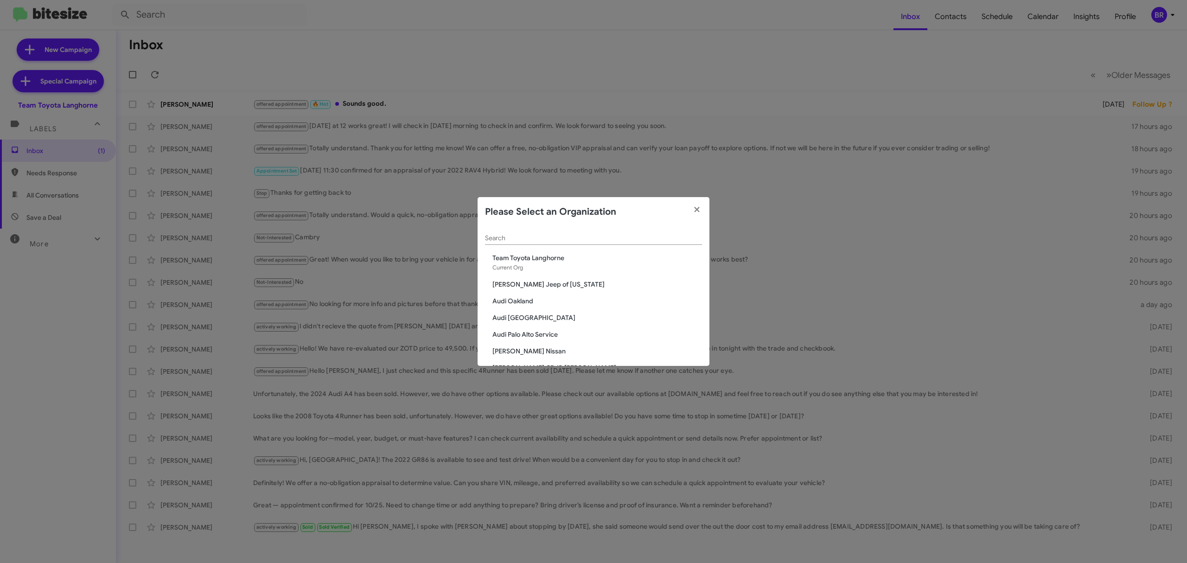
scroll to position [1409, 0]
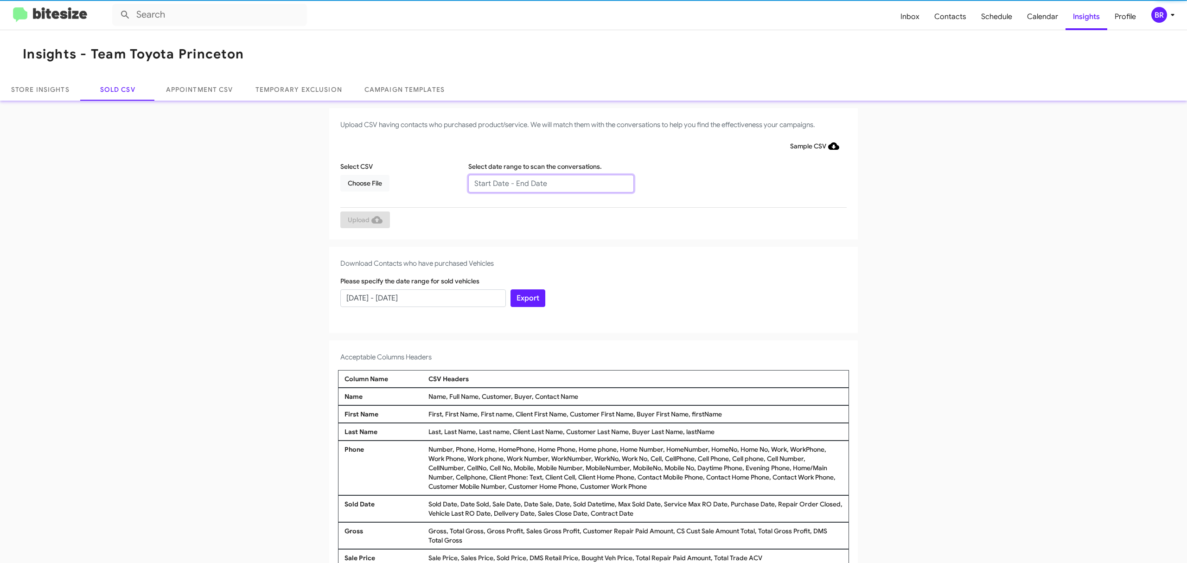
click at [546, 183] on input "text" at bounding box center [551, 184] width 166 height 18
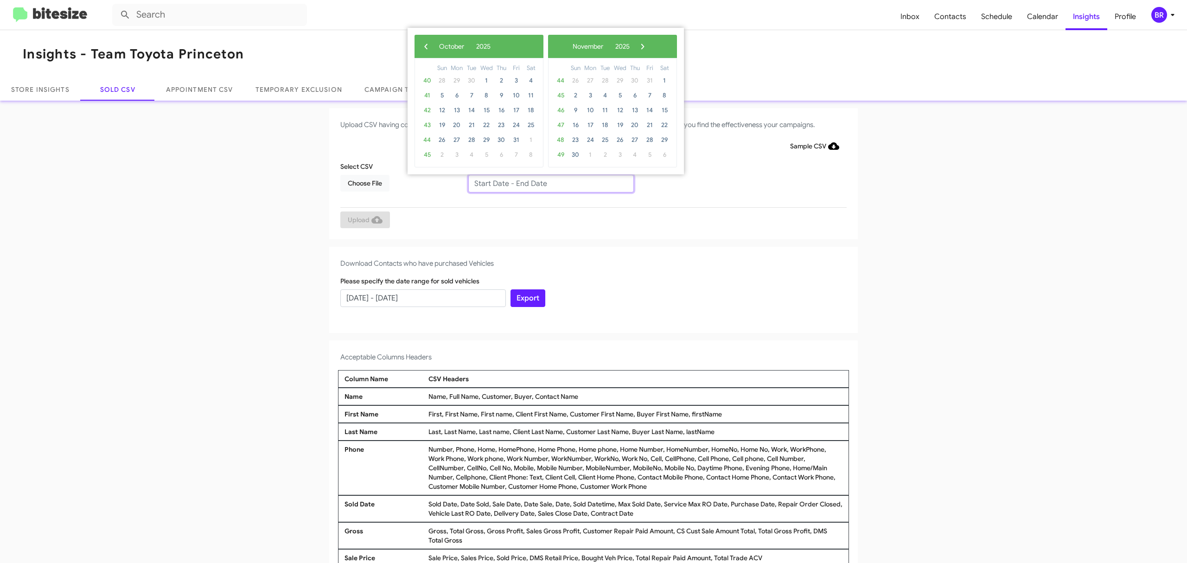
type input "[DATE] - [DATE]"
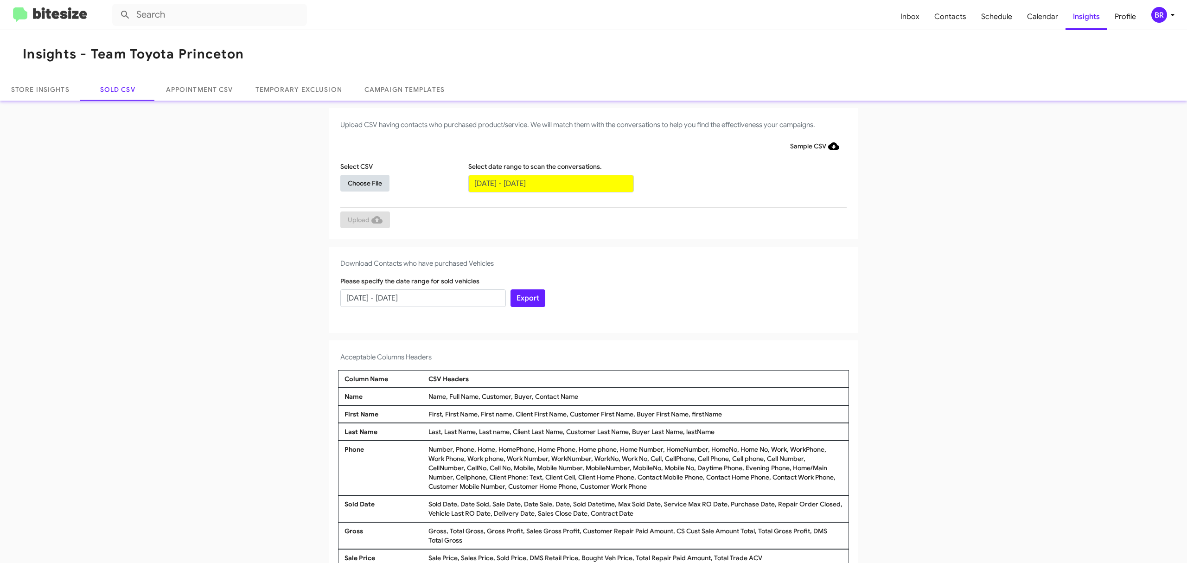
click at [360, 182] on span "Choose File" at bounding box center [365, 183] width 34 height 17
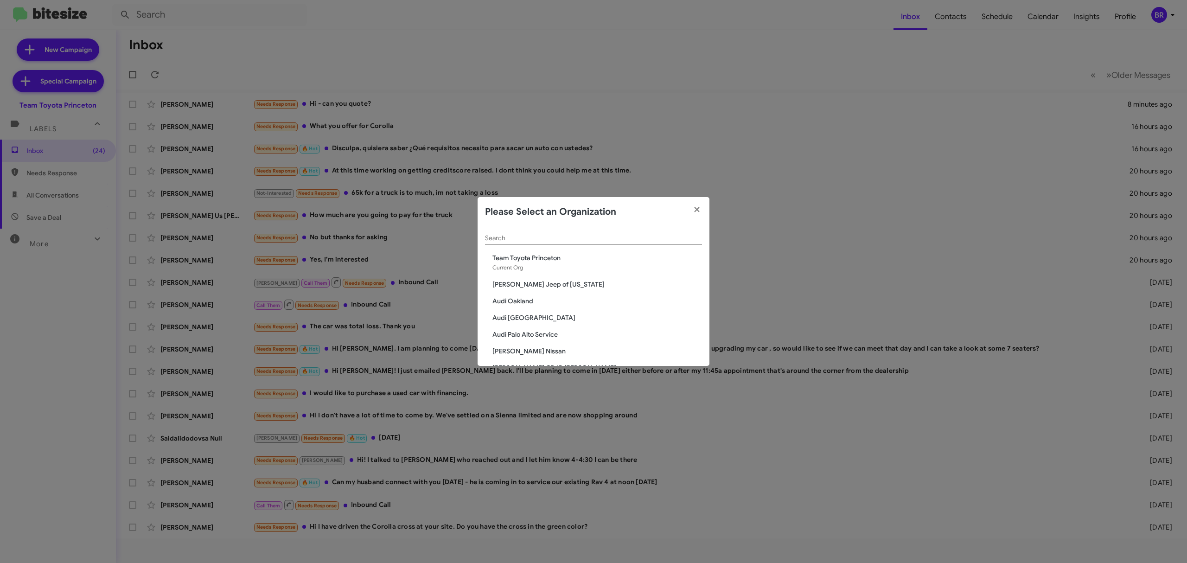
scroll to position [441, 0]
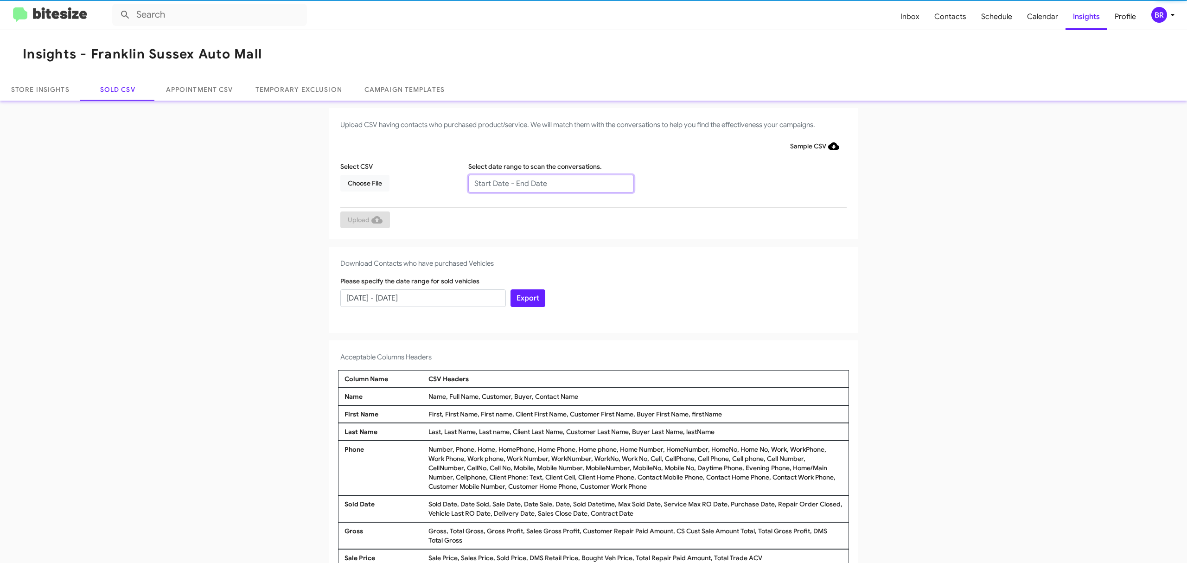
click at [546, 183] on input "text" at bounding box center [551, 184] width 166 height 18
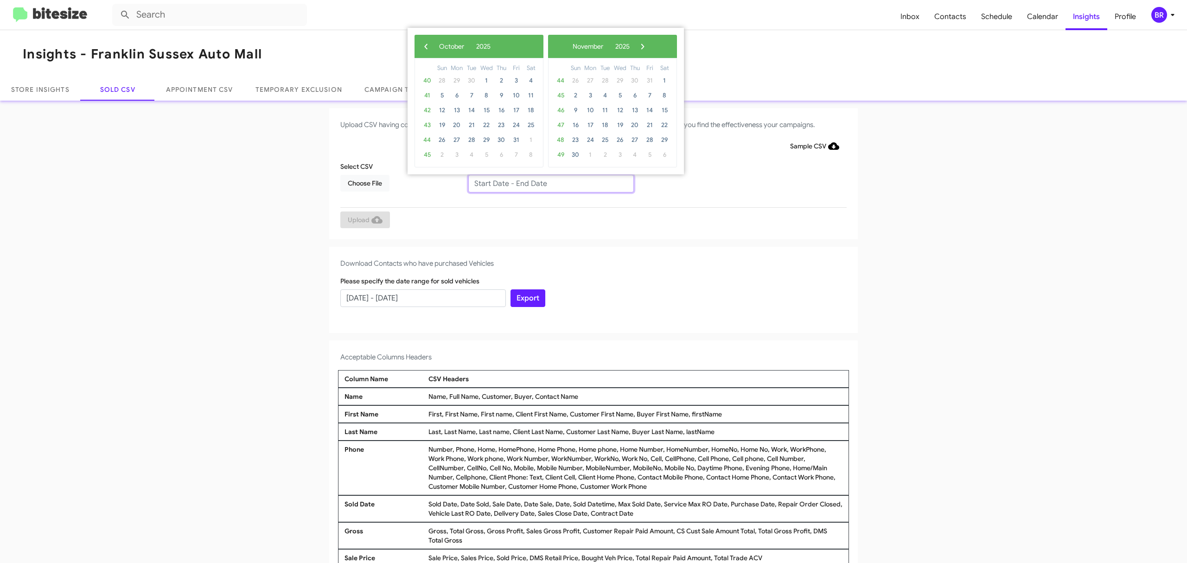
type input "08/15/2025 - 10/15/2025"
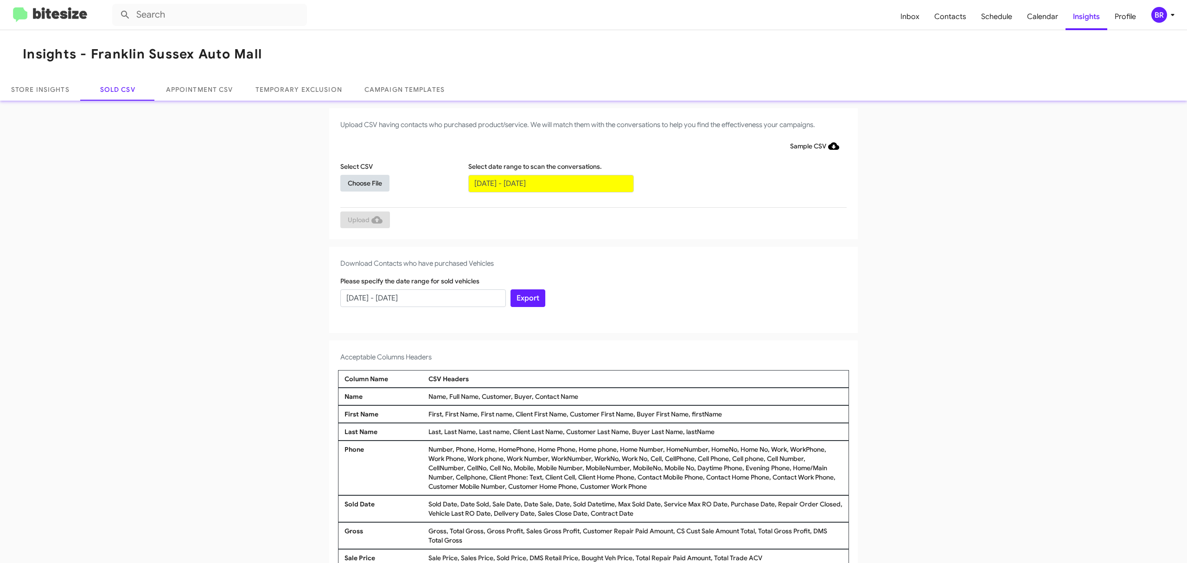
click at [360, 182] on span "Choose File" at bounding box center [365, 183] width 34 height 17
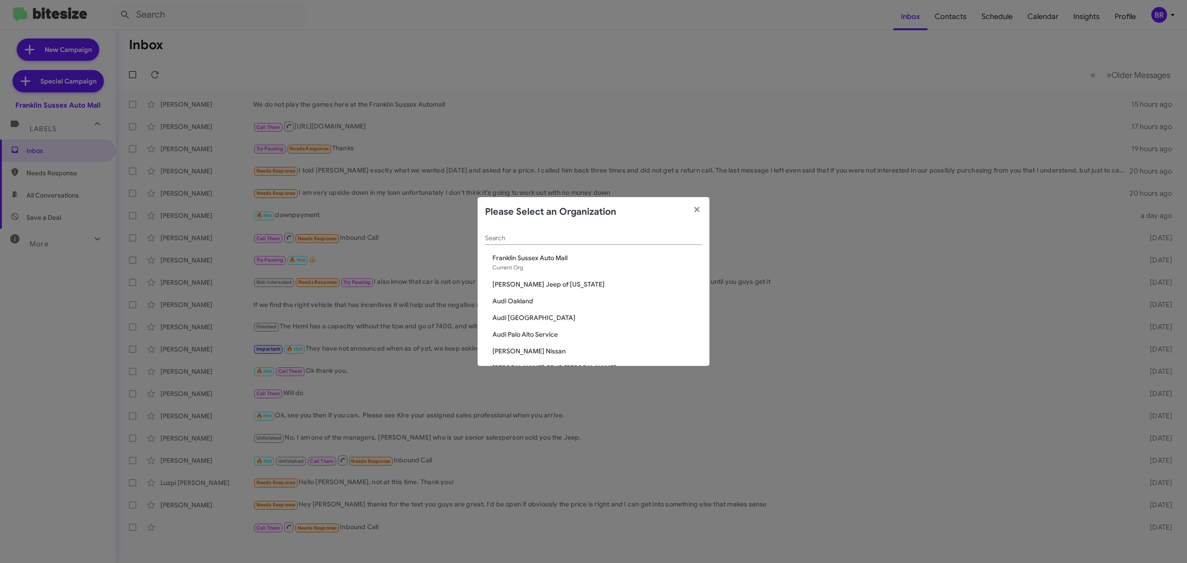
scroll to position [441, 0]
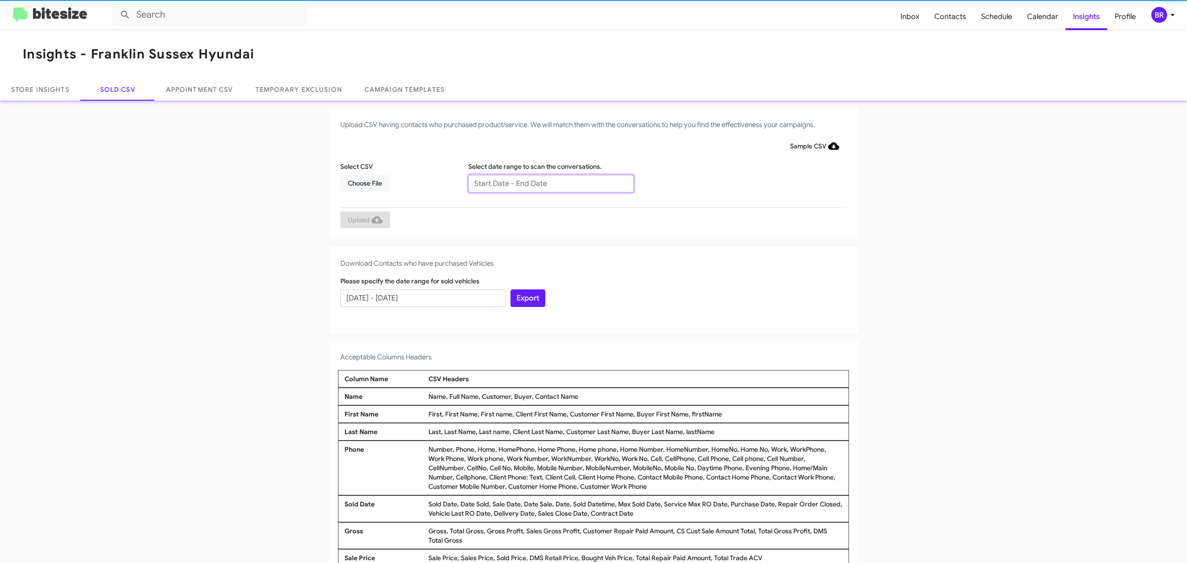
click at [546, 183] on input "text" at bounding box center [551, 184] width 166 height 18
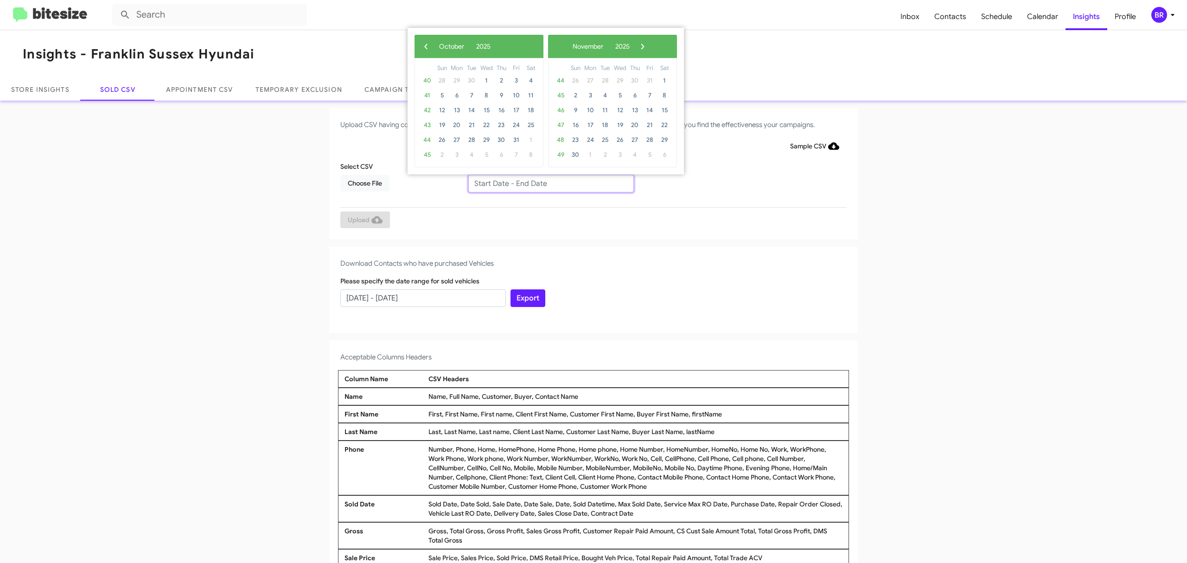
type input "[DATE] - [DATE]"
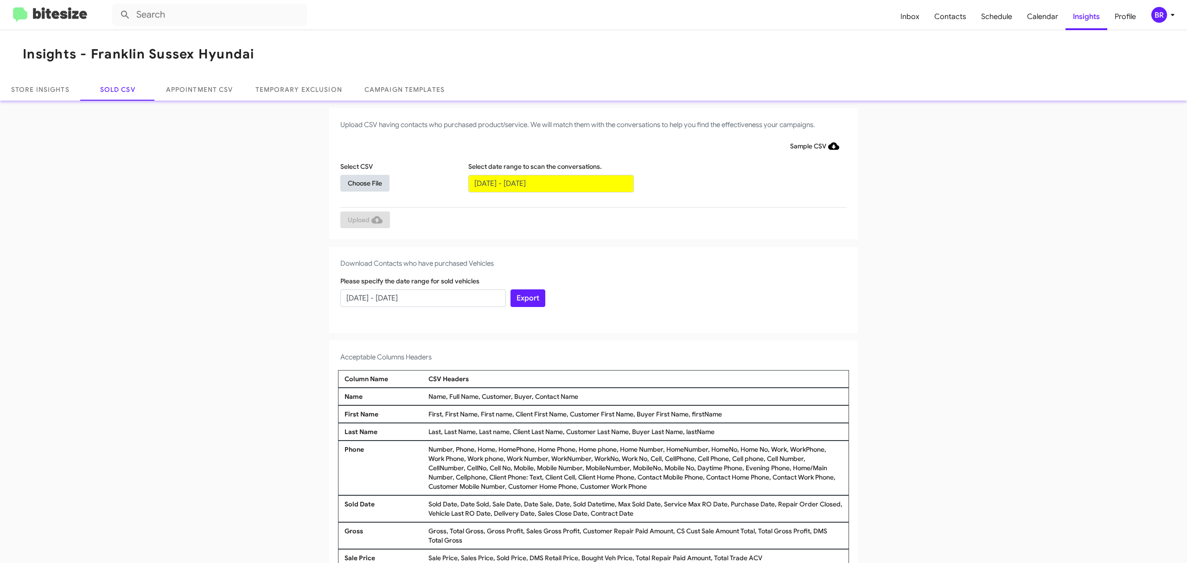
click at [360, 182] on span "Choose File" at bounding box center [365, 183] width 34 height 17
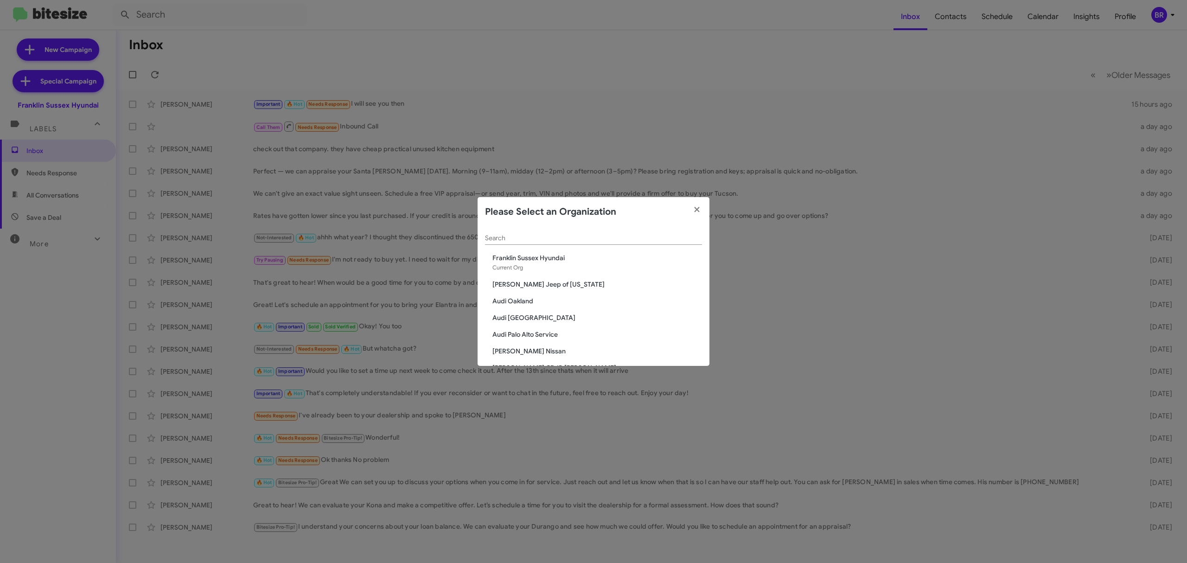
scroll to position [791, 0]
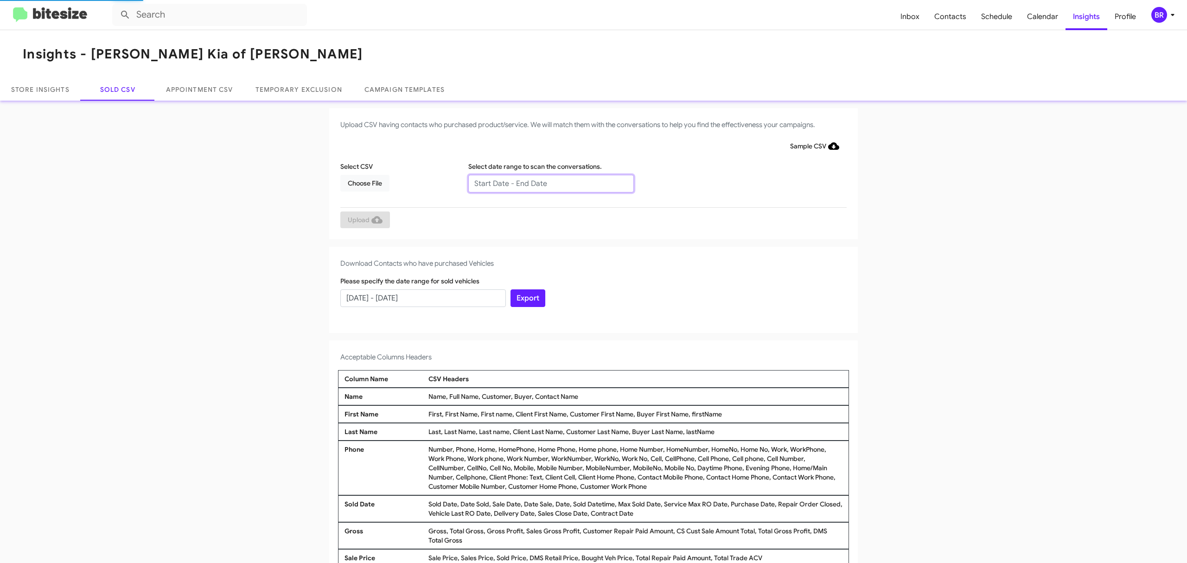
click at [546, 183] on input "text" at bounding box center [551, 184] width 166 height 18
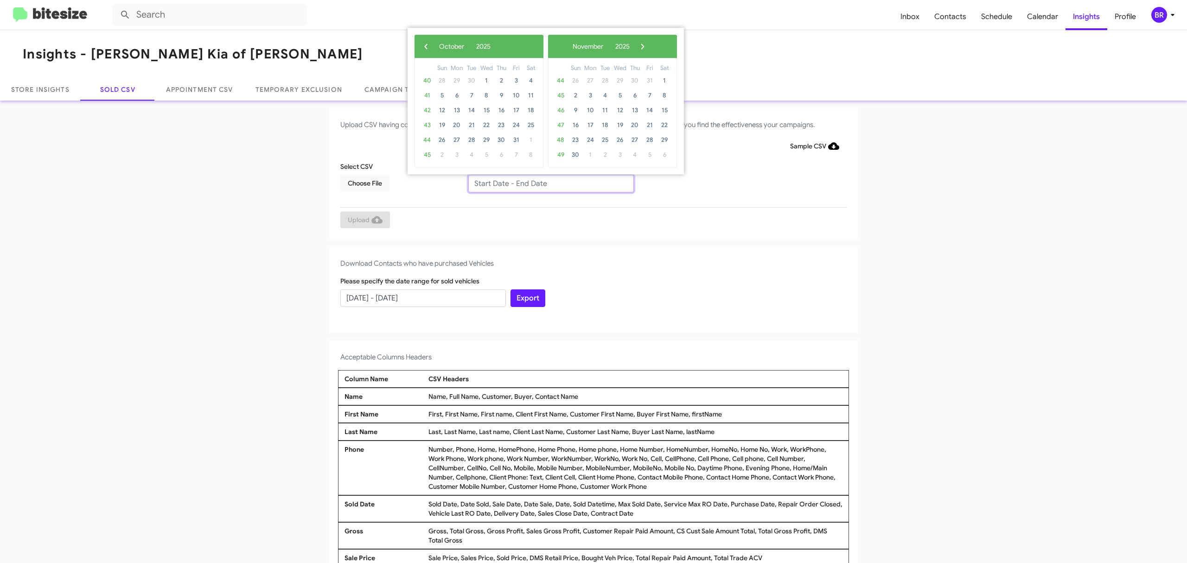
type input "08/15/2025 - 10/15/2025"
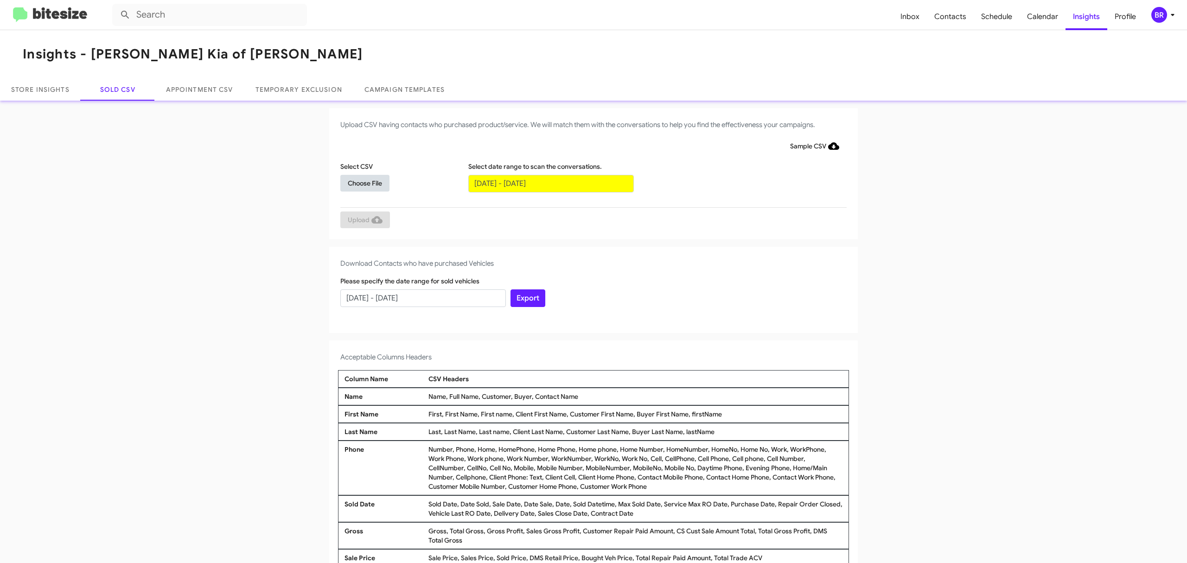
click at [360, 182] on span "Choose File" at bounding box center [365, 183] width 34 height 17
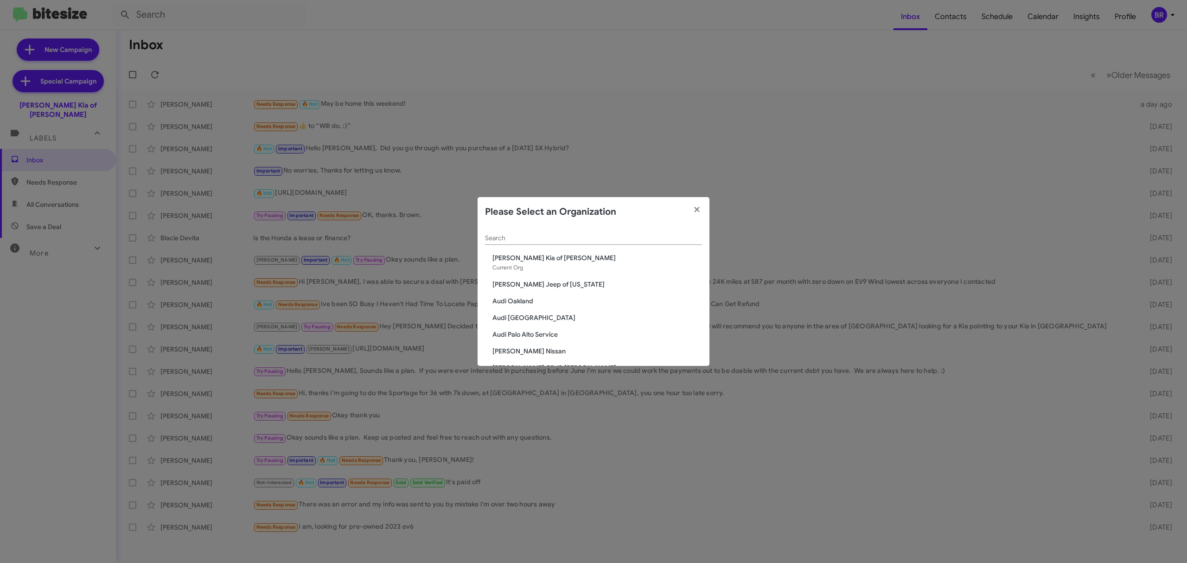
scroll to position [791, 0]
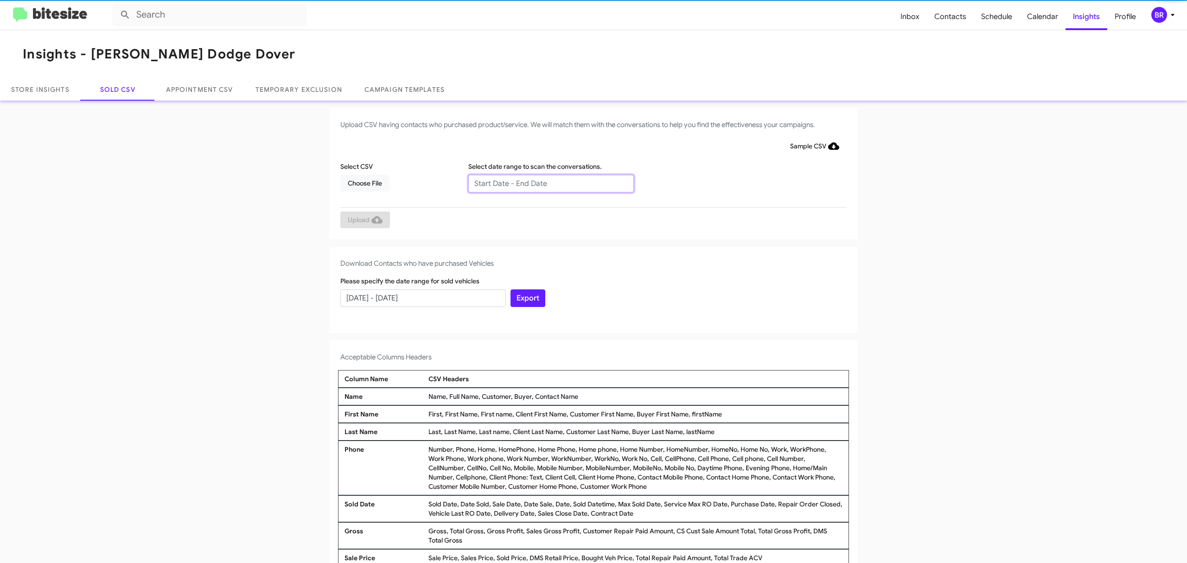
click at [546, 183] on input "text" at bounding box center [551, 184] width 166 height 18
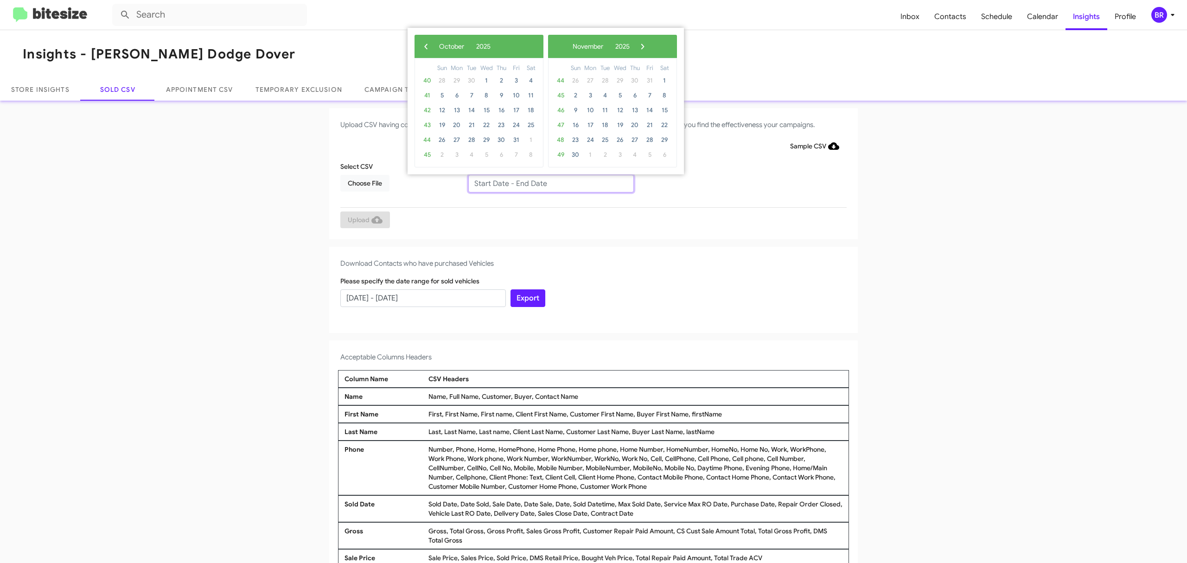
type input "08/15/2025 - 10/15/2025"
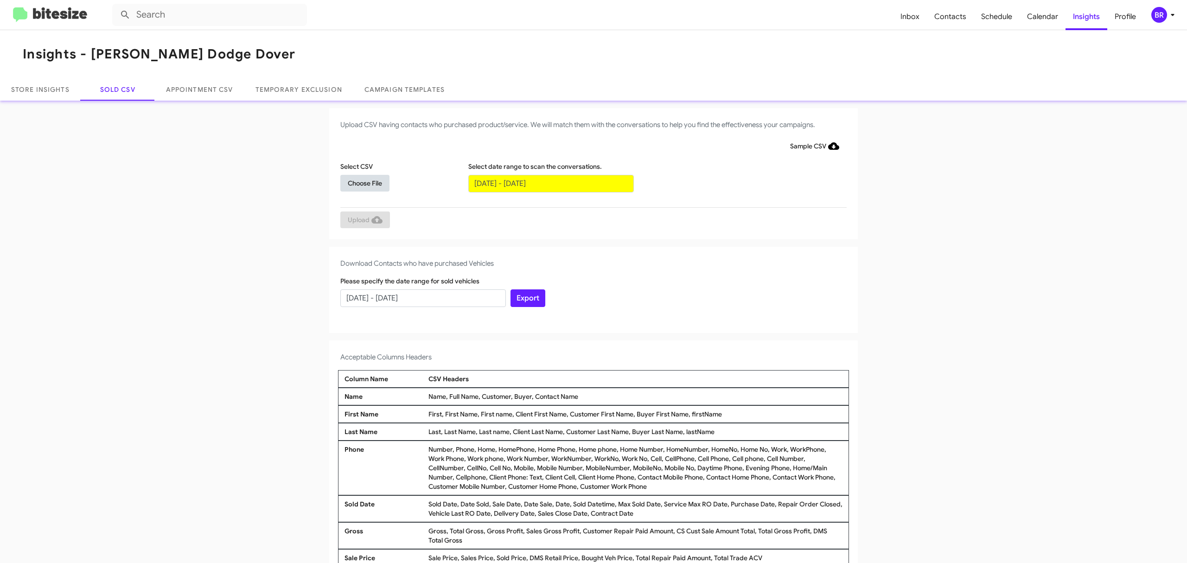
click at [360, 182] on span "Choose File" at bounding box center [365, 183] width 34 height 17
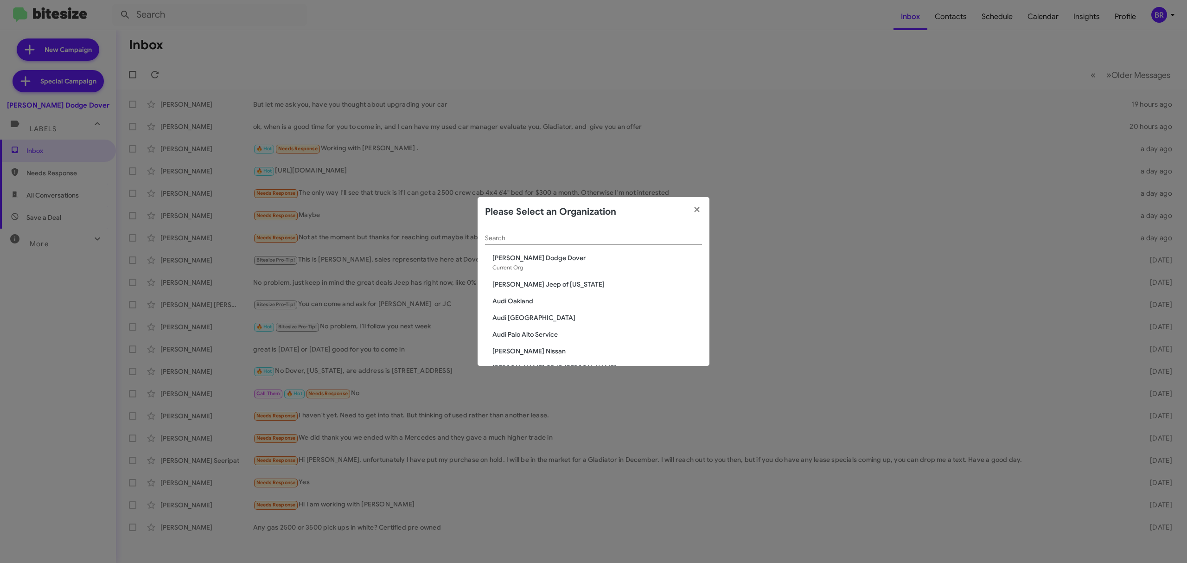
scroll to position [758, 0]
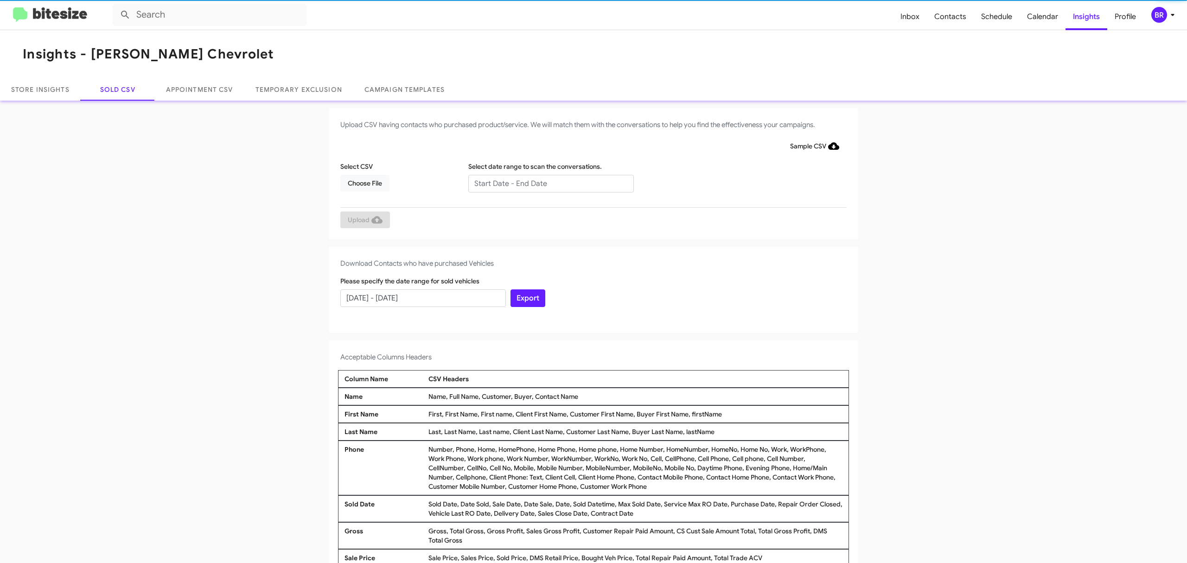
click at [546, 183] on input "text" at bounding box center [551, 184] width 166 height 18
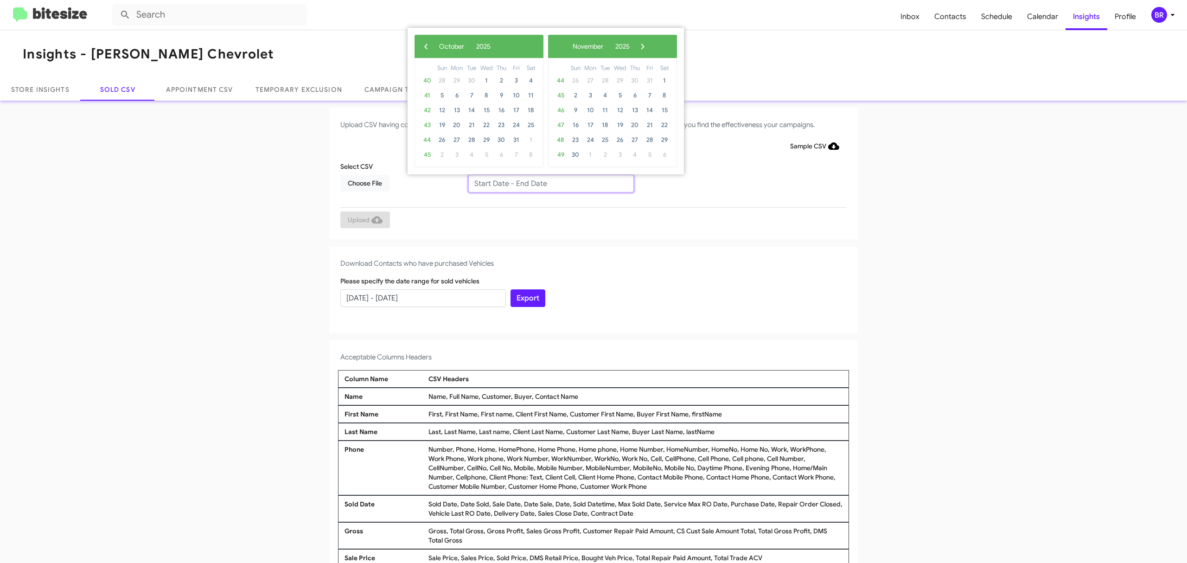
type input "08/15/2025 - 10/15/2025"
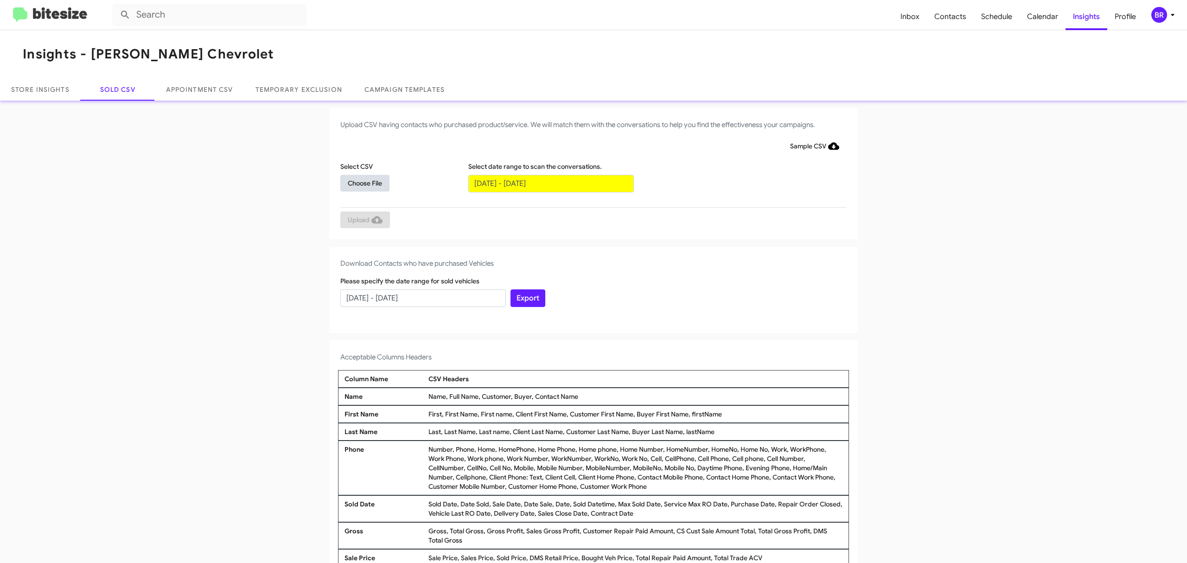
click at [360, 182] on span "Choose File" at bounding box center [365, 183] width 34 height 17
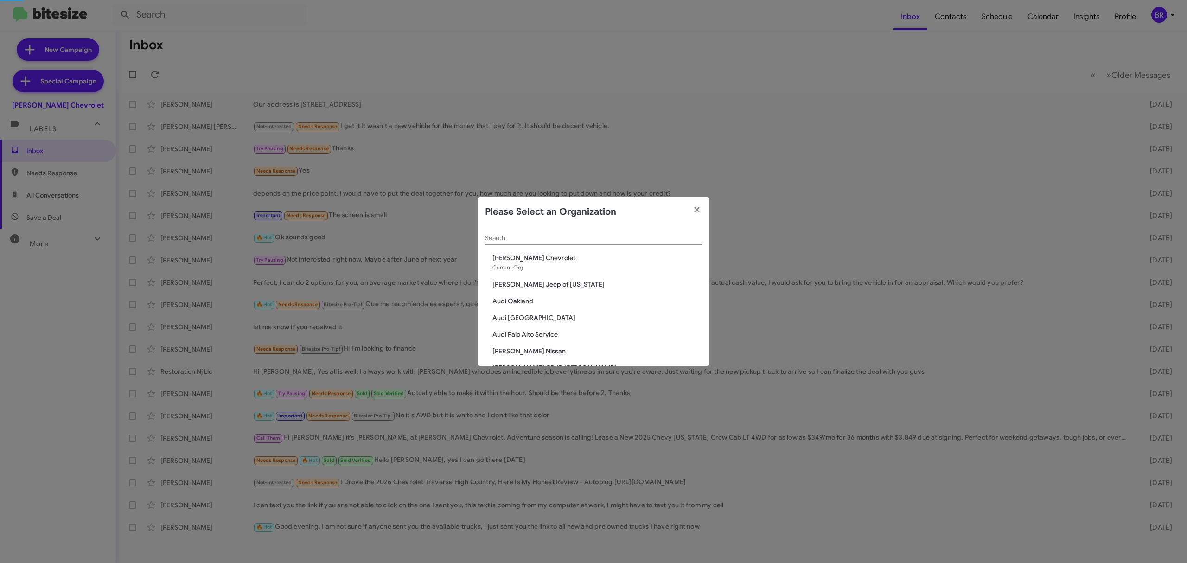
scroll to position [758, 0]
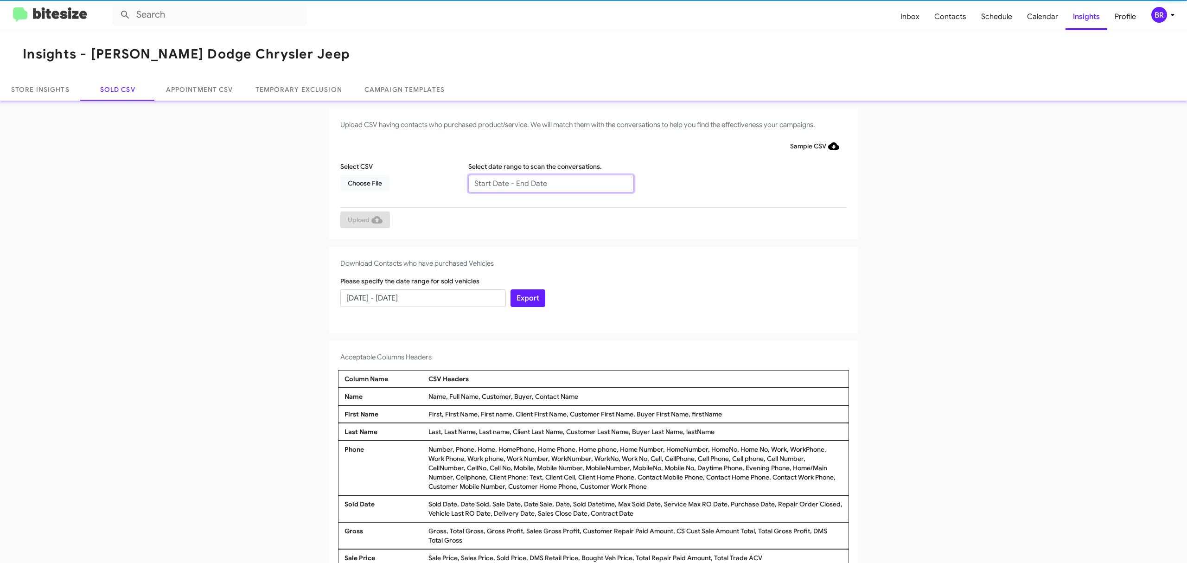
click at [546, 183] on input "text" at bounding box center [551, 184] width 166 height 18
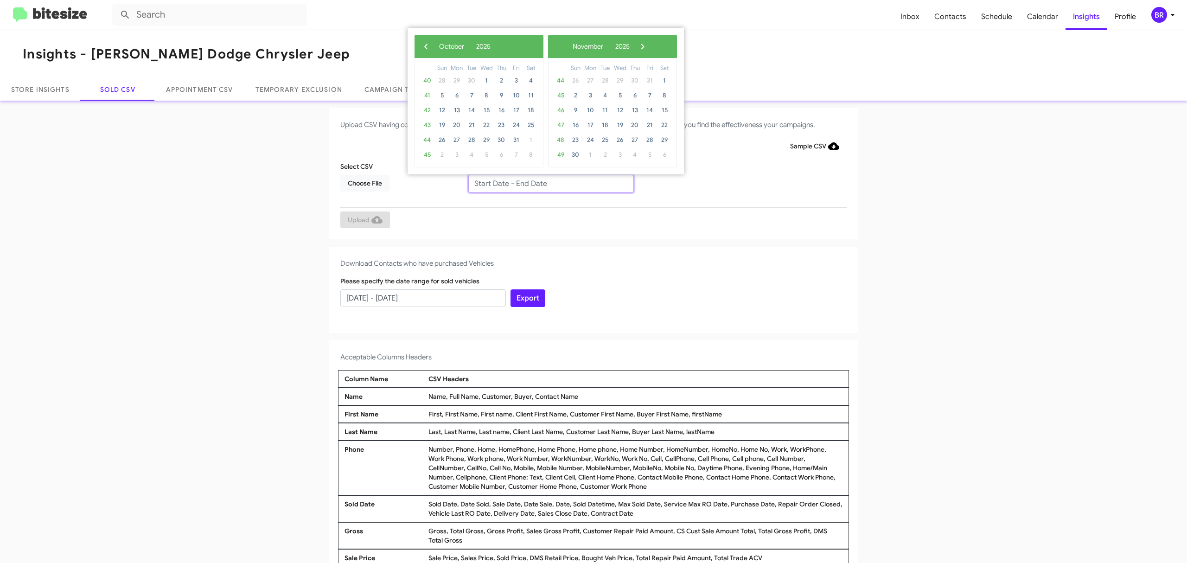
type input "08/15/2025 - 10/15/2025"
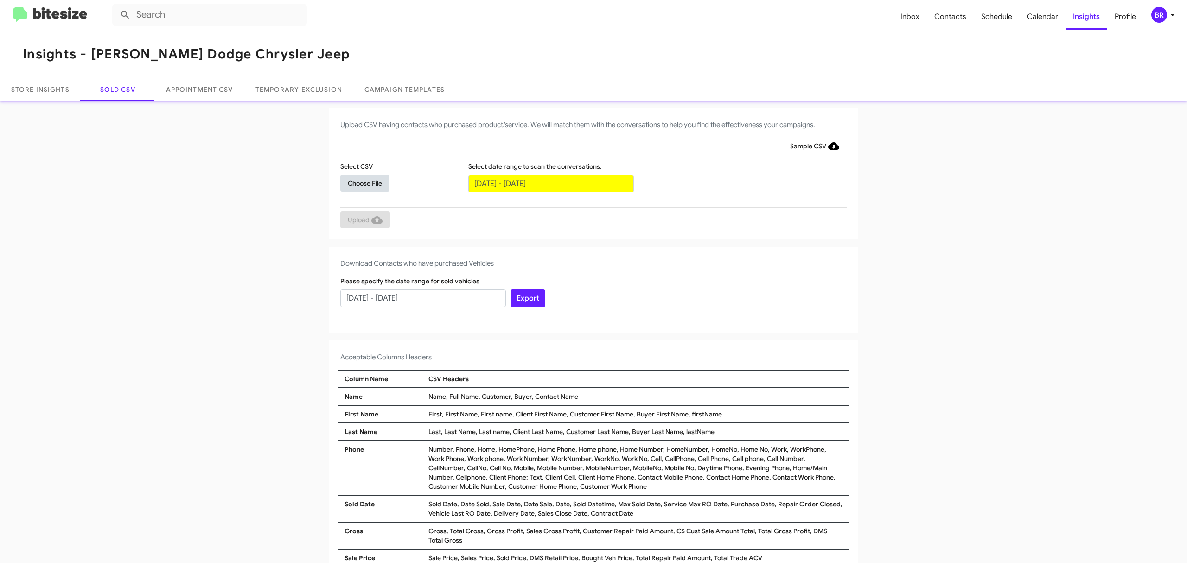
click at [360, 182] on span "Choose File" at bounding box center [365, 183] width 34 height 17
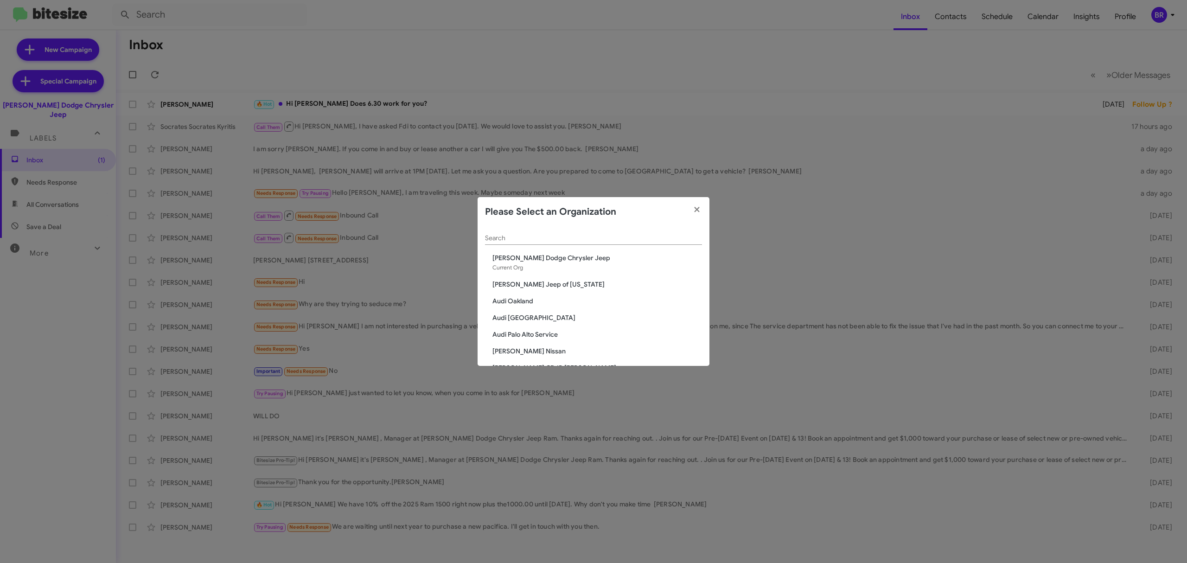
scroll to position [808, 0]
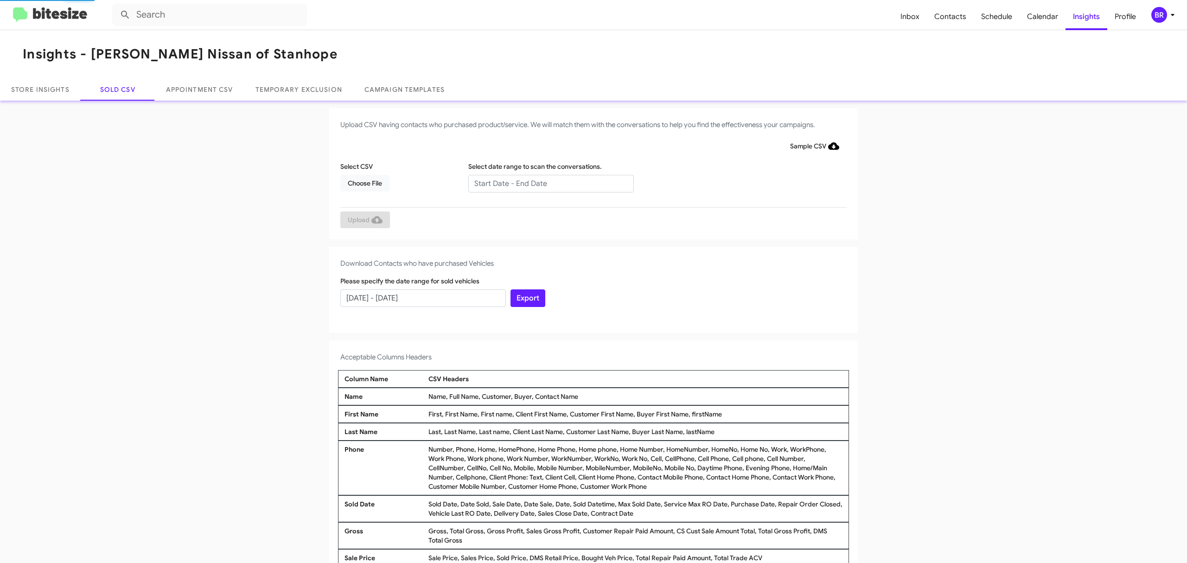
click at [546, 183] on input "text" at bounding box center [551, 184] width 166 height 18
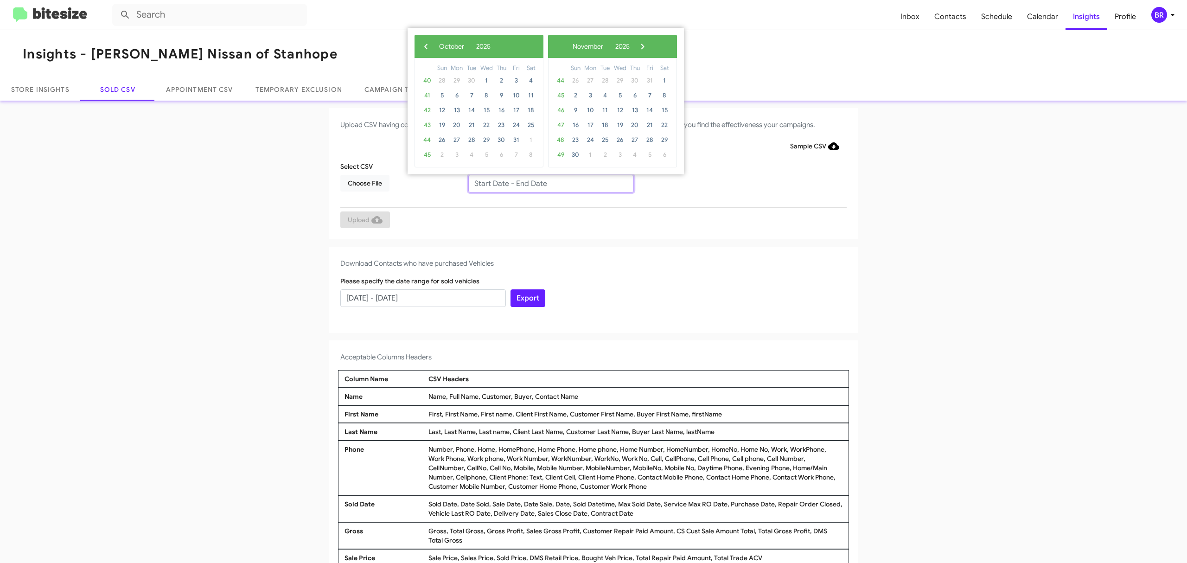
type input "08/15/2025 - 10/15/2025"
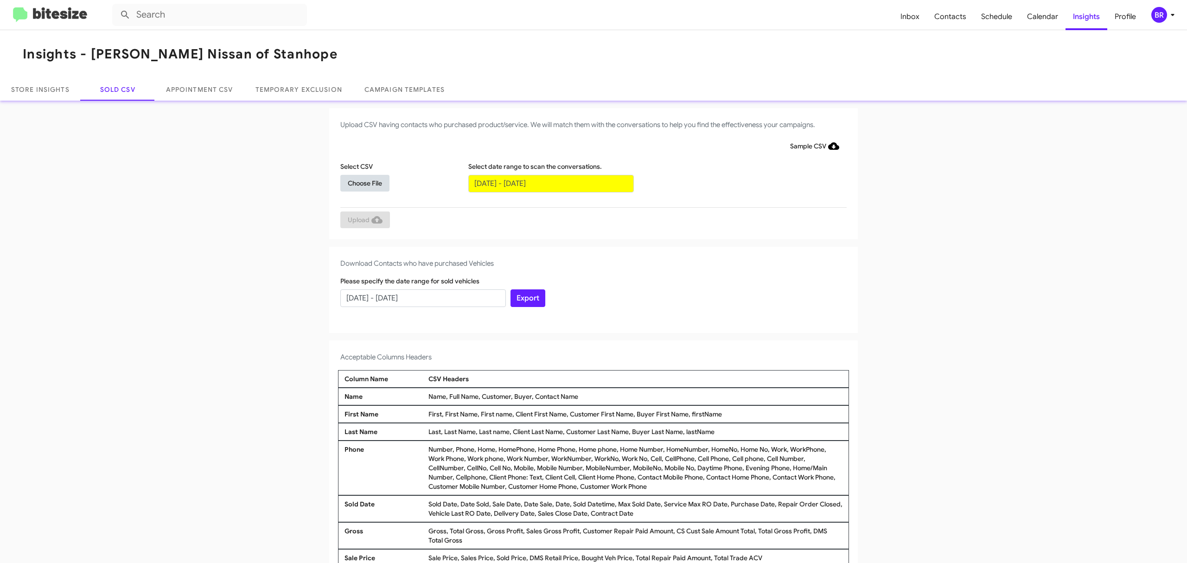
click at [360, 182] on span "Choose File" at bounding box center [365, 183] width 34 height 17
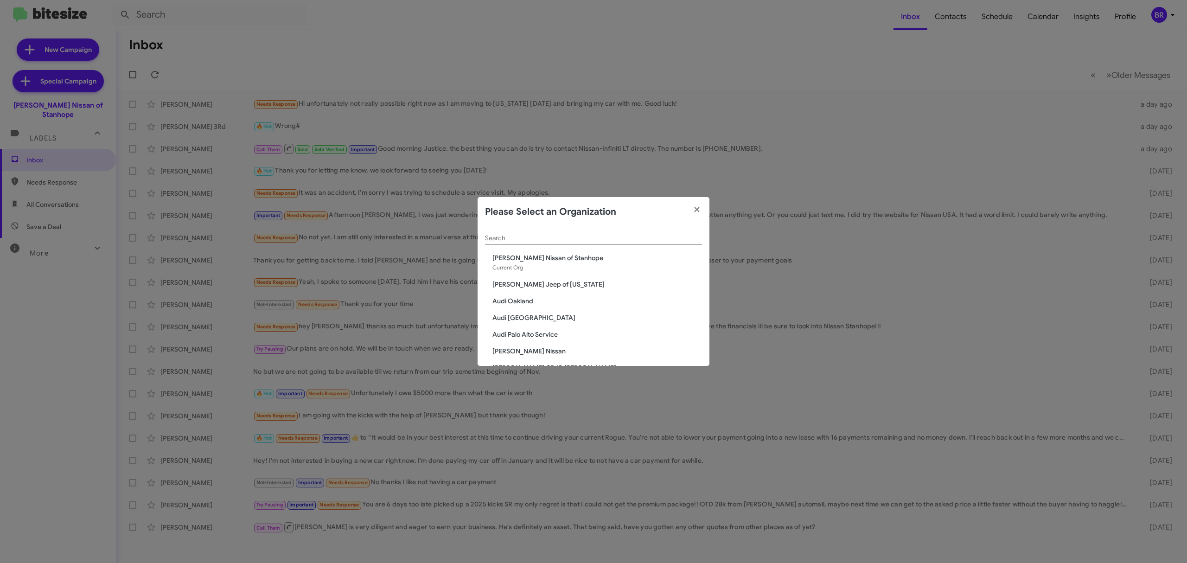
scroll to position [40, 0]
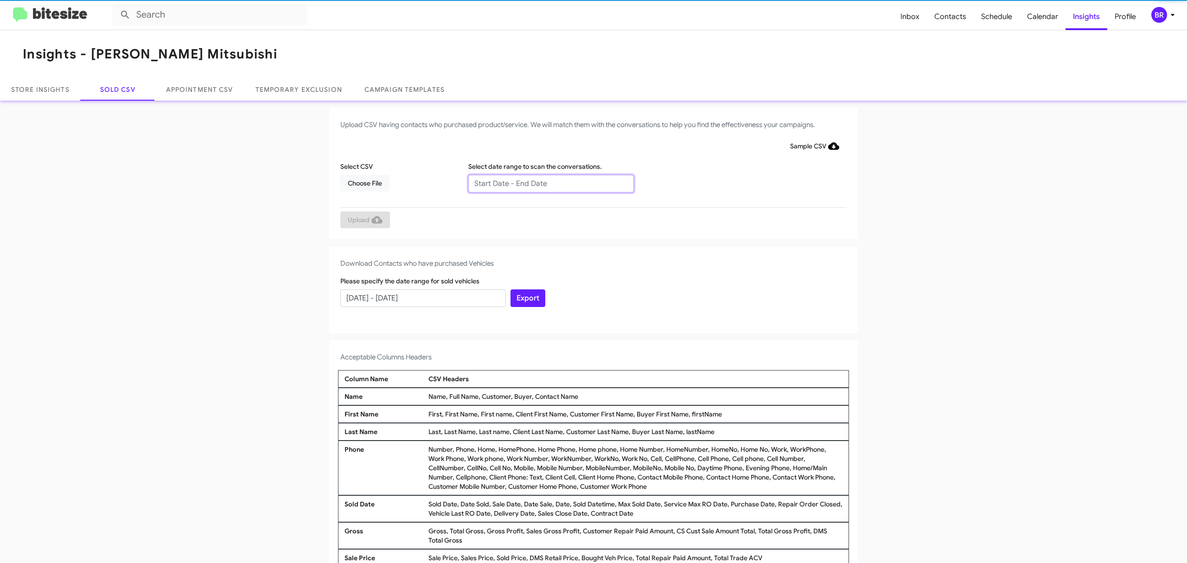
click at [546, 183] on input "text" at bounding box center [551, 184] width 166 height 18
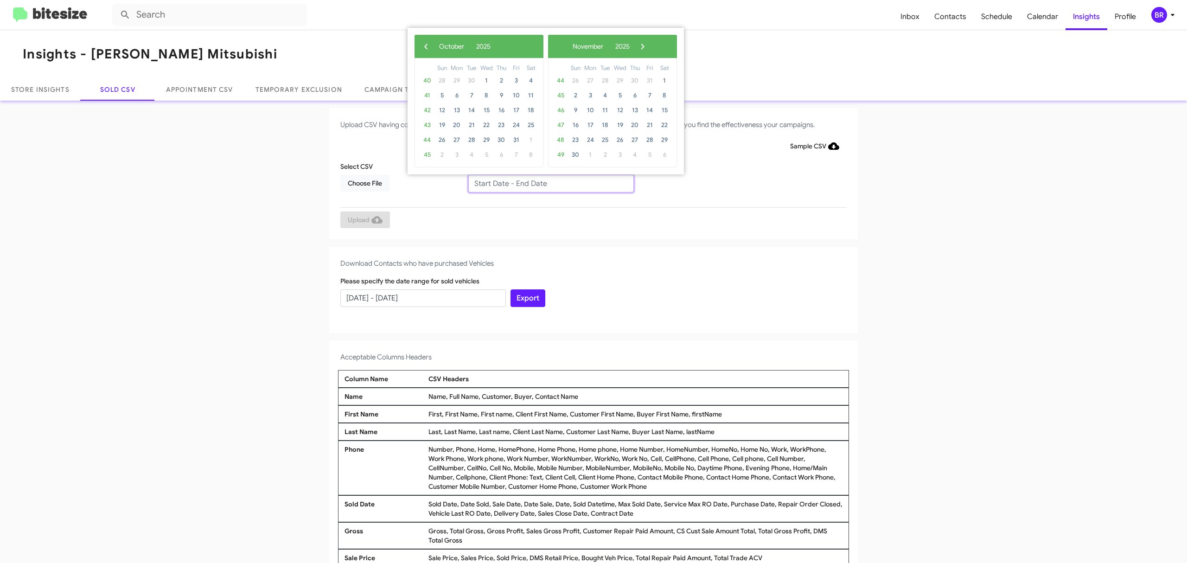
type input "[DATE] - [DATE]"
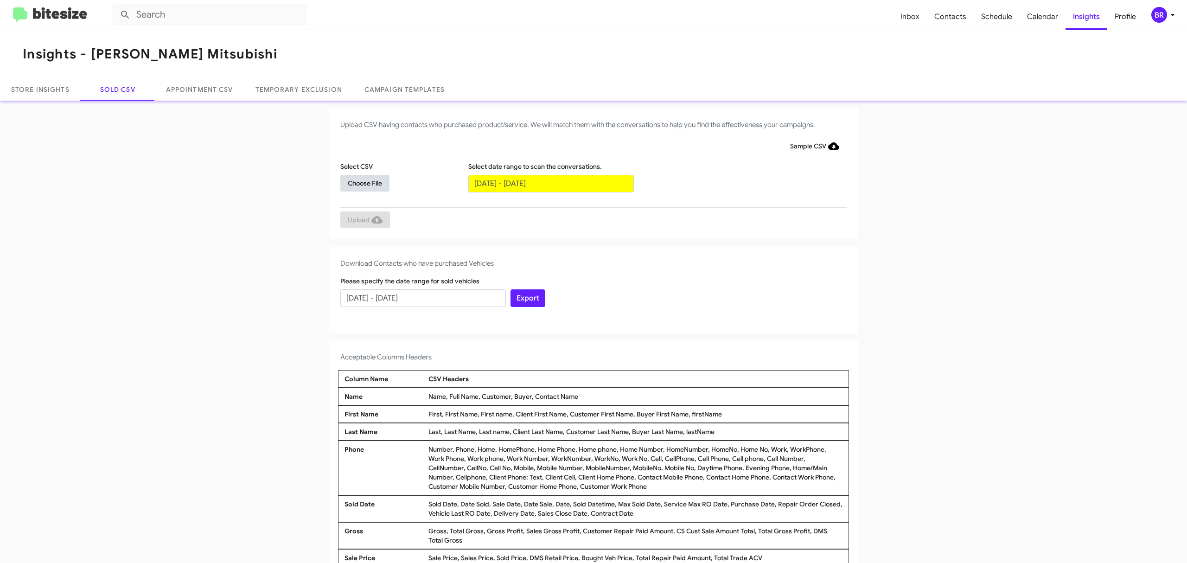
click at [360, 182] on span "Choose File" at bounding box center [365, 183] width 34 height 17
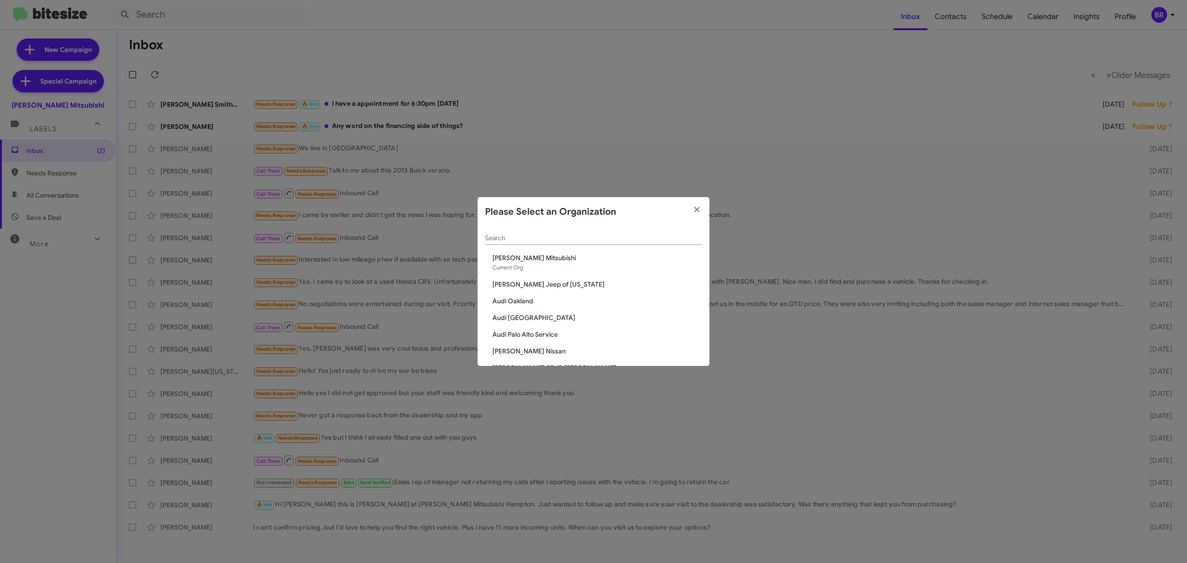
scroll to position [1492, 0]
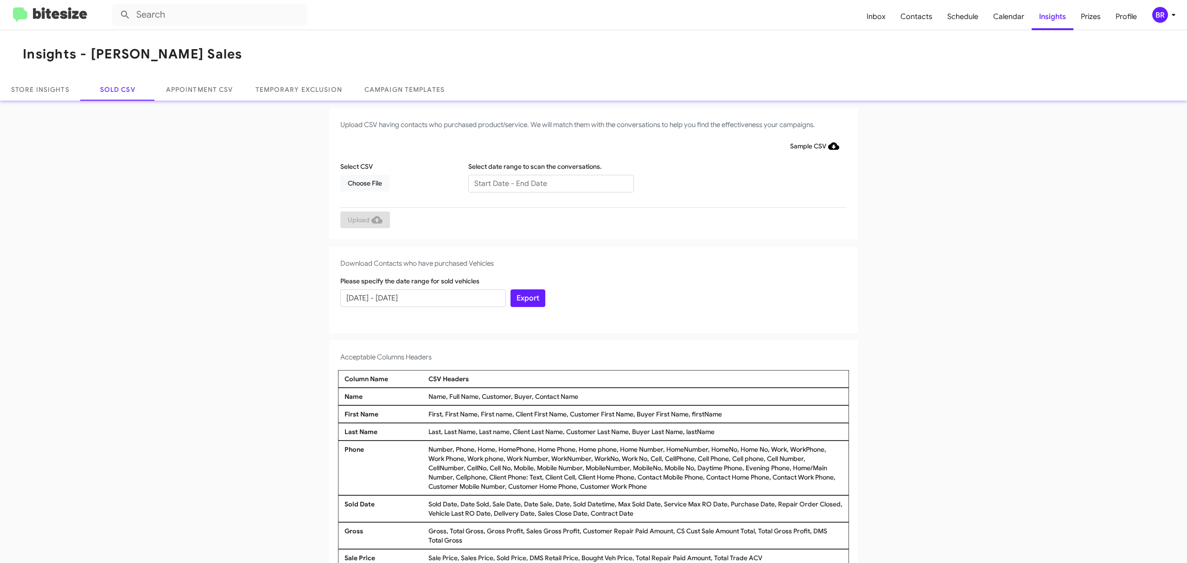
type input "[DATE] - [DATE]"
